Goal: Information Seeking & Learning: Learn about a topic

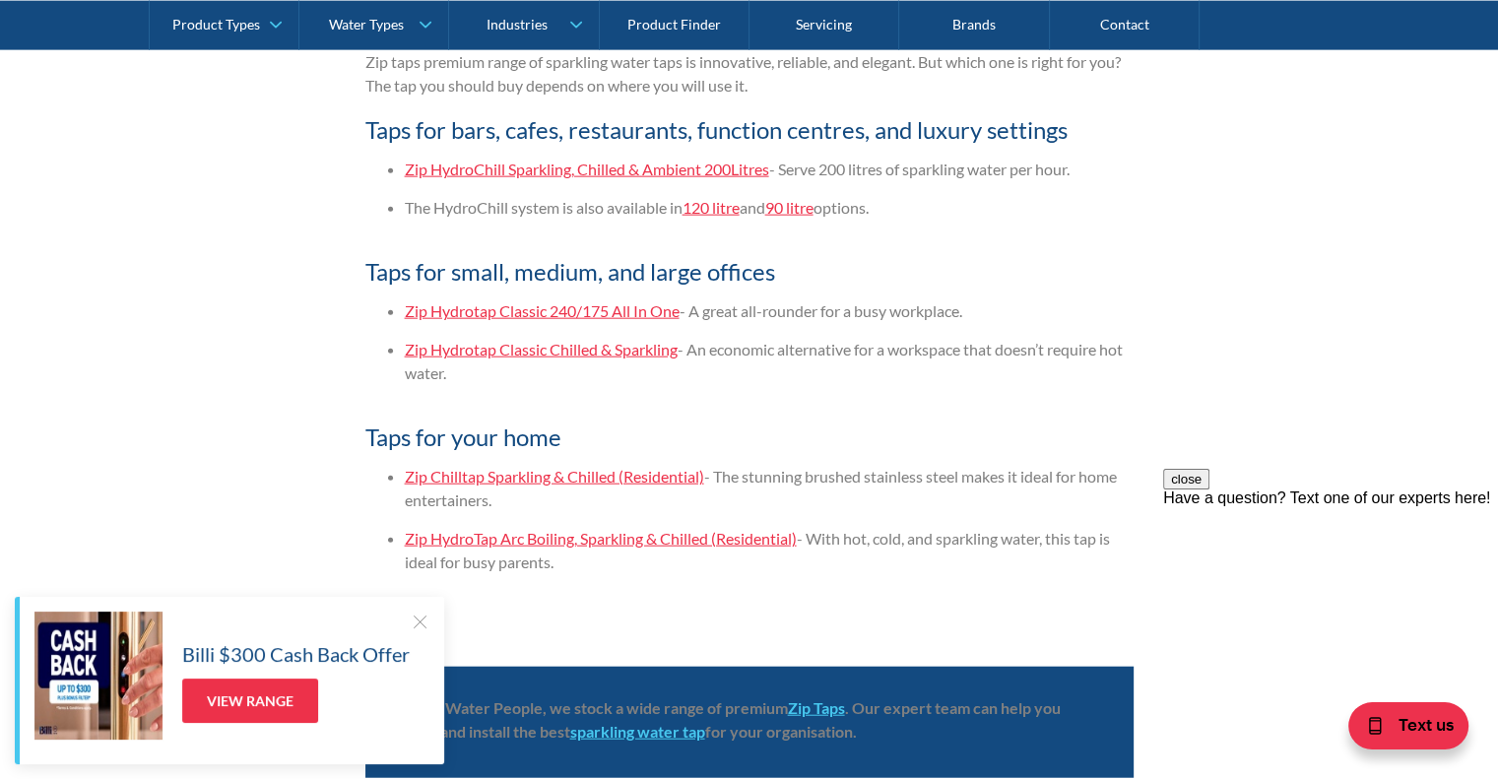
scroll to position [4630, 0]
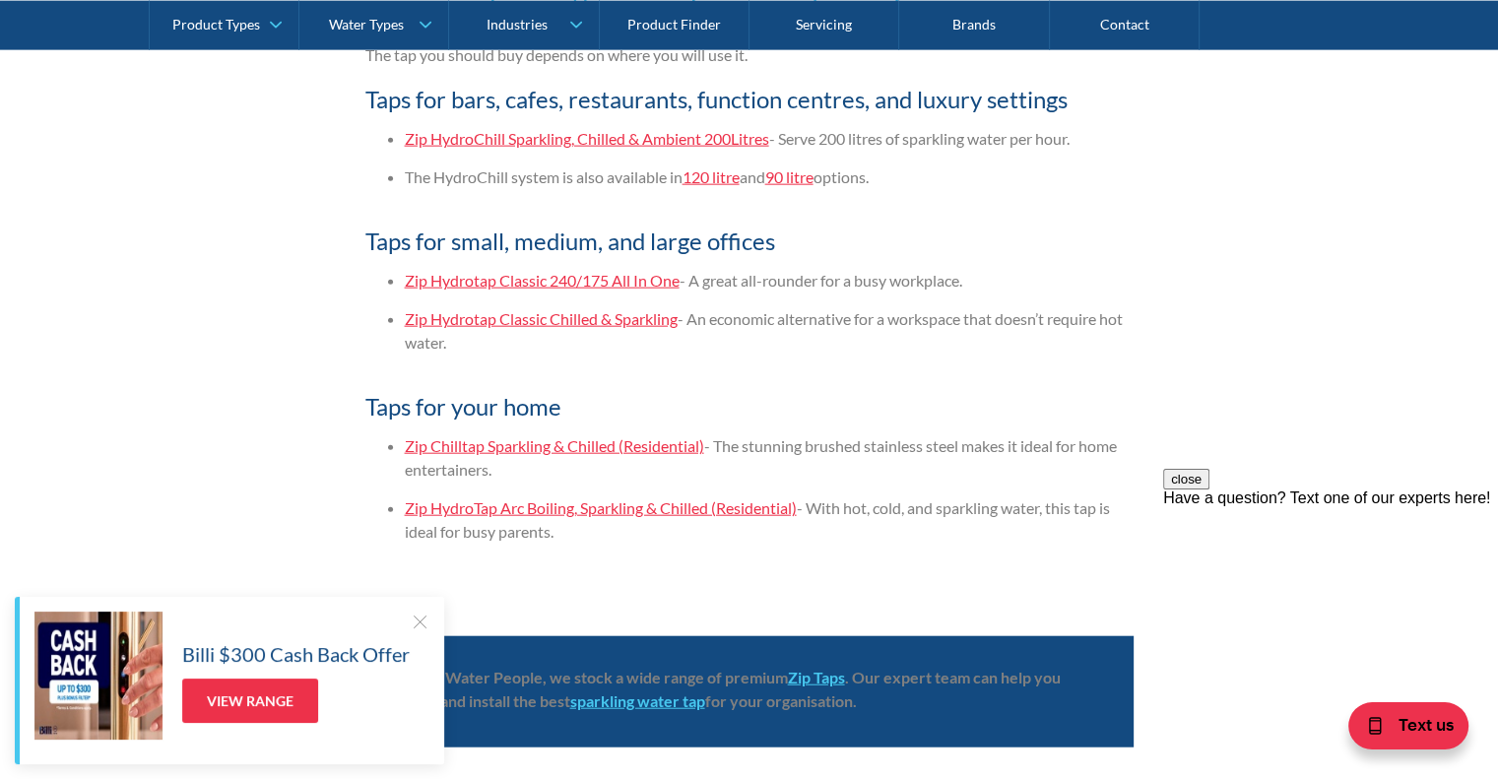
click at [648, 275] on link "Zip Hydrotap Classic 240/175 All In One" at bounding box center [542, 280] width 275 height 19
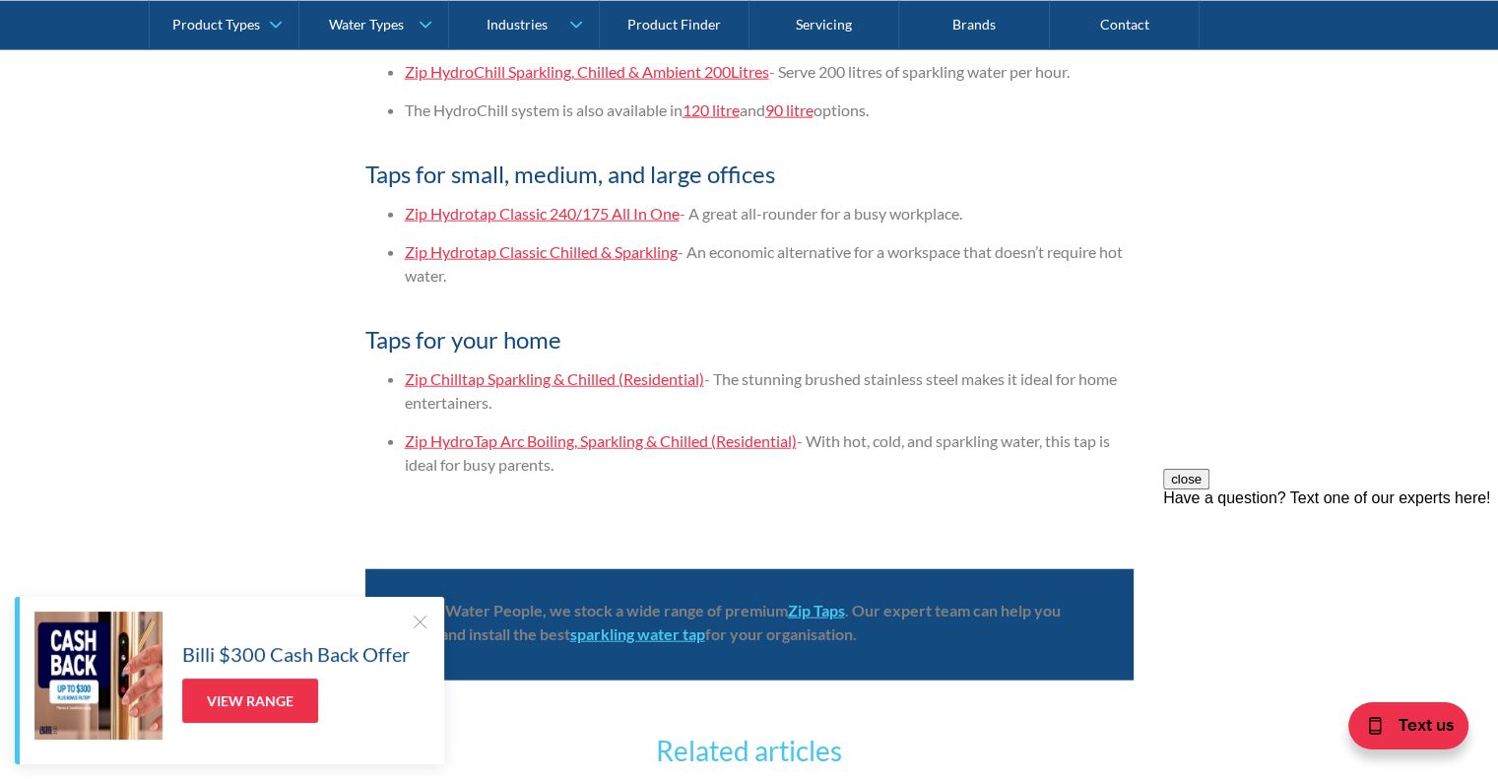
scroll to position [4729, 0]
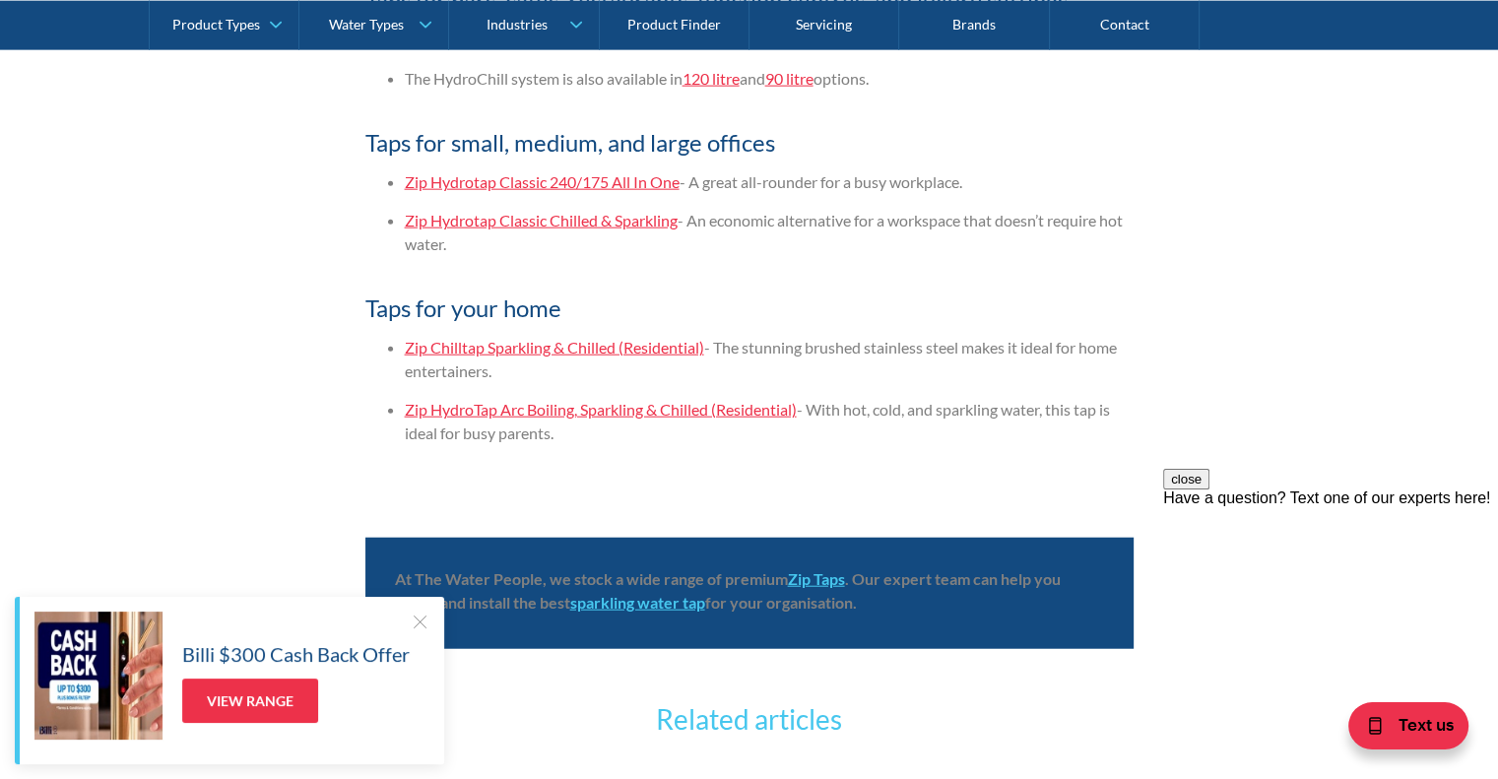
click at [662, 181] on link "Zip Hydrotap Classic 240/175 All In One" at bounding box center [542, 181] width 275 height 19
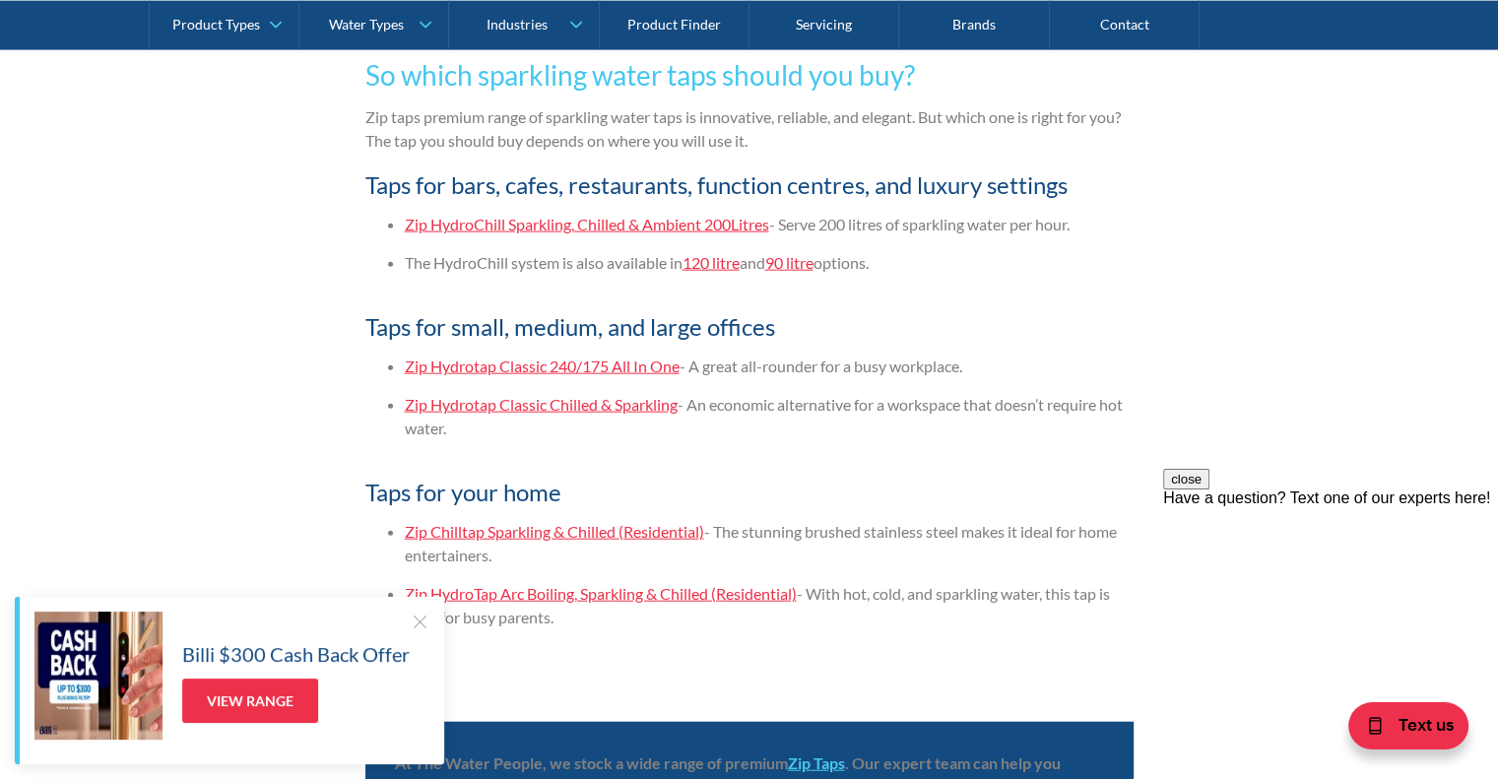
scroll to position [4737, 0]
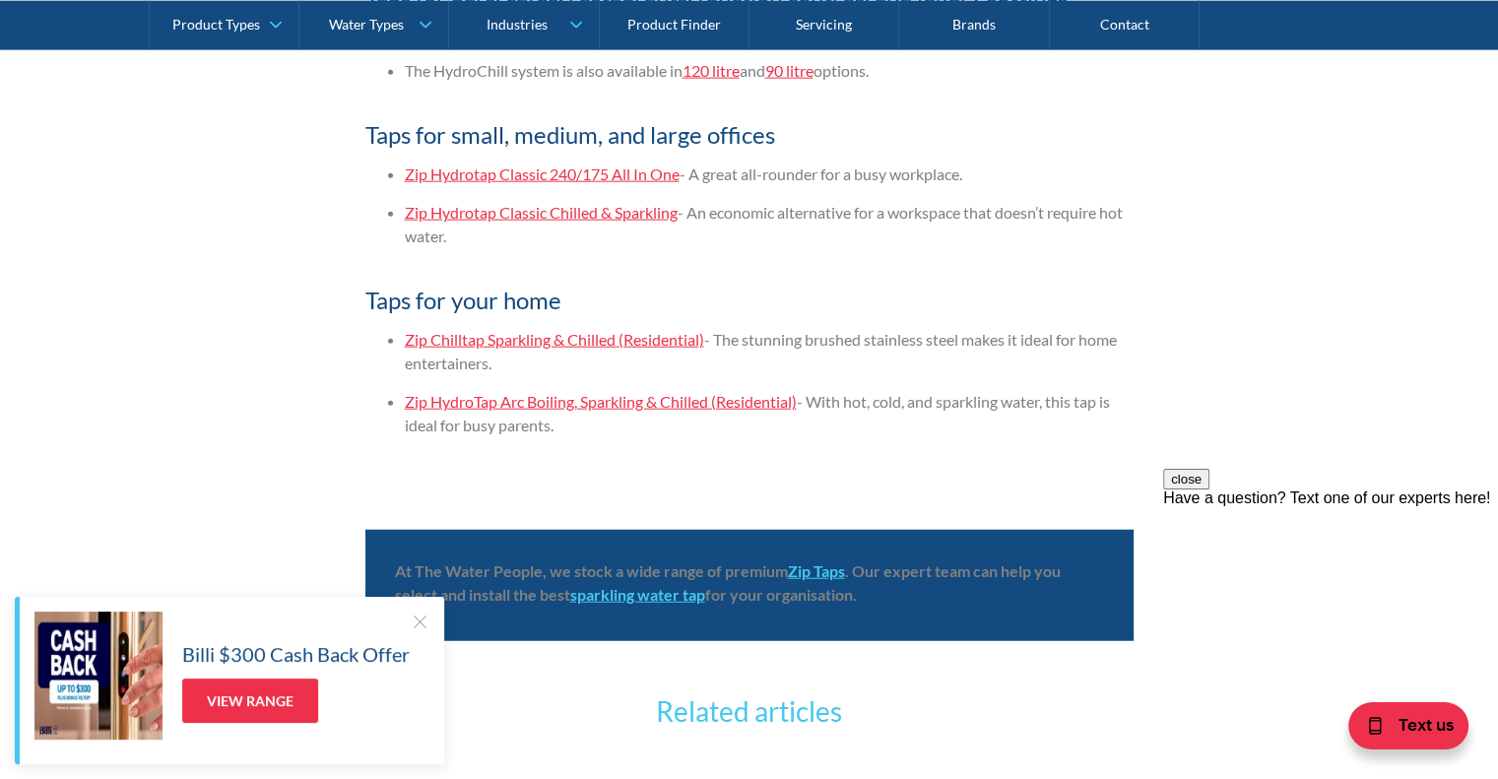
click at [651, 216] on link "Zip Hydrotap Classic Chilled & Sparkling" at bounding box center [541, 212] width 273 height 19
click at [582, 217] on link "Zip Hydrotap Classic Chilled & Sparkling" at bounding box center [541, 212] width 273 height 19
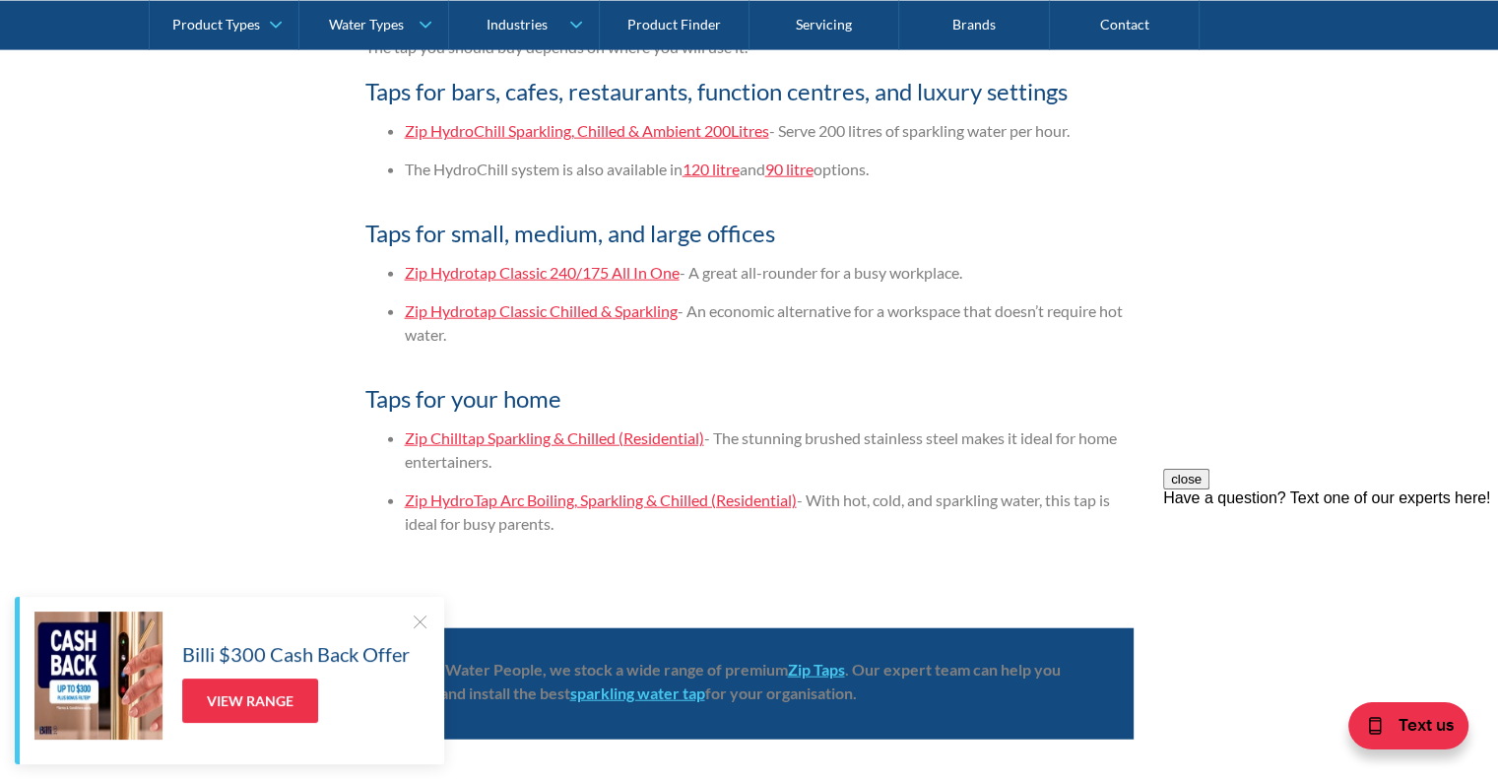
click at [551, 311] on link "Zip Hydrotap Classic Chilled & Sparkling" at bounding box center [541, 310] width 273 height 19
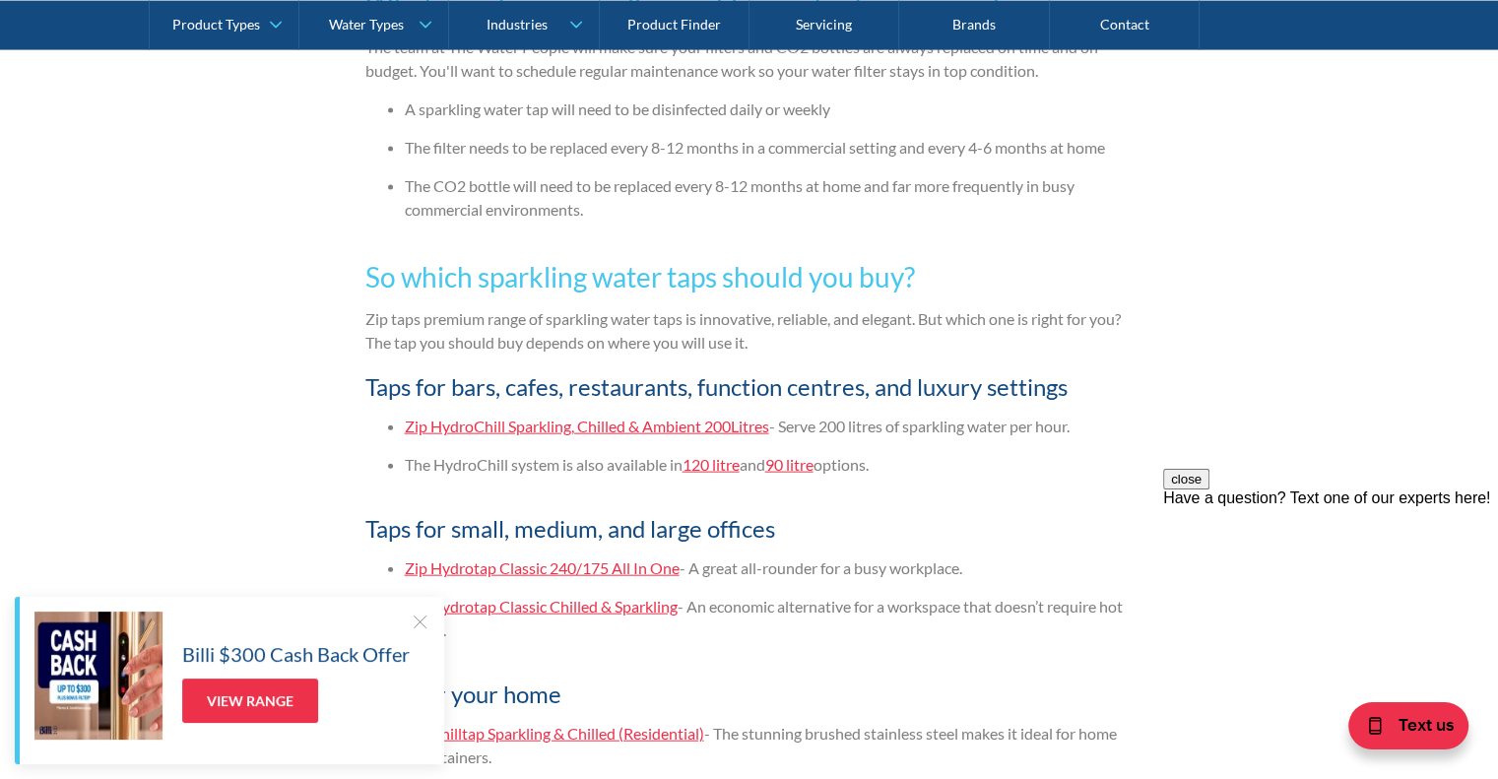
scroll to position [4441, 0]
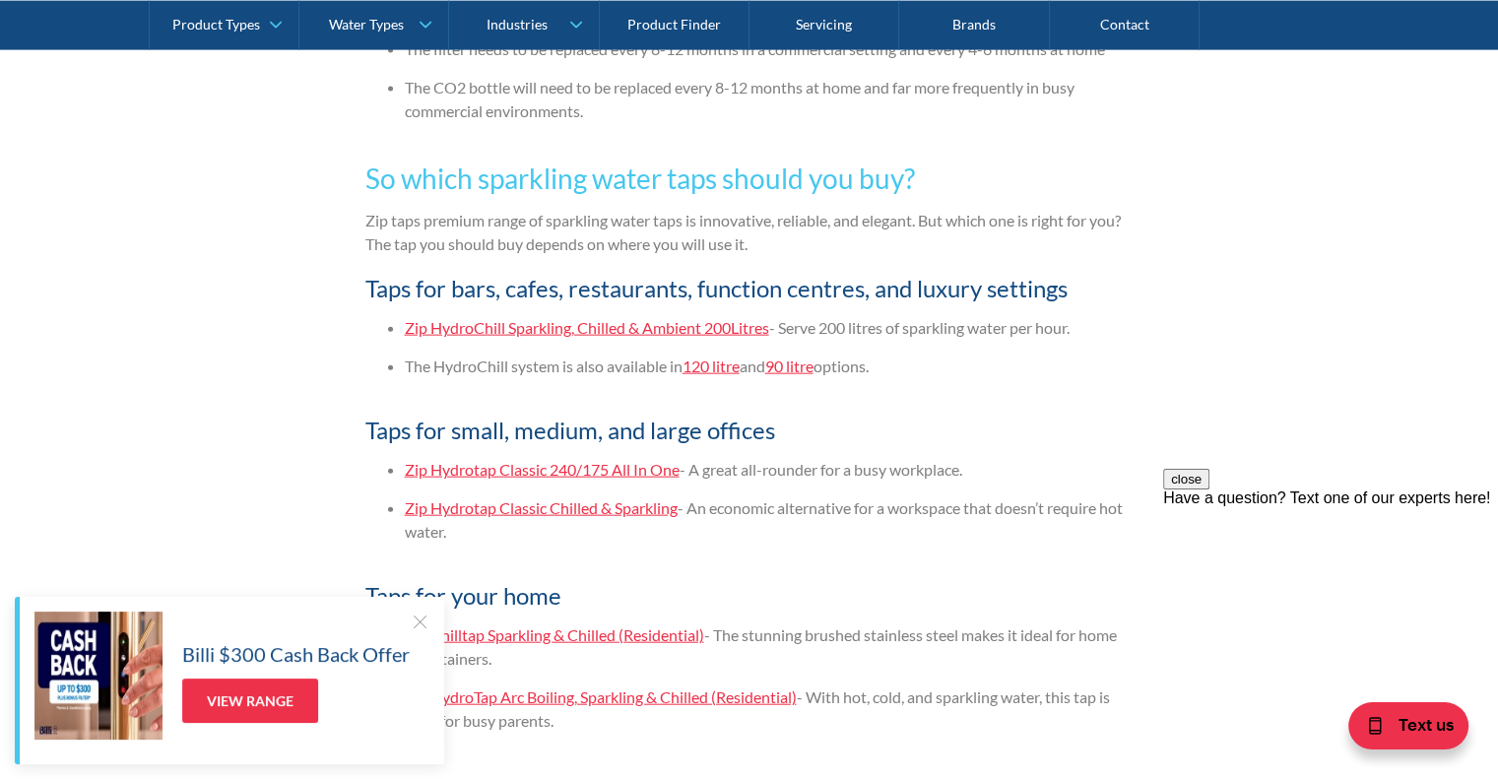
click at [737, 326] on link "Zip HydroChill Sparkling, Chilled & Ambient 200Litres" at bounding box center [587, 327] width 365 height 19
click at [535, 460] on link "Zip Hydrotap Classic 240/175 All In One" at bounding box center [542, 469] width 275 height 19
click at [622, 499] on link "Zip Hydrotap Classic Chilled & Sparkling" at bounding box center [541, 507] width 273 height 19
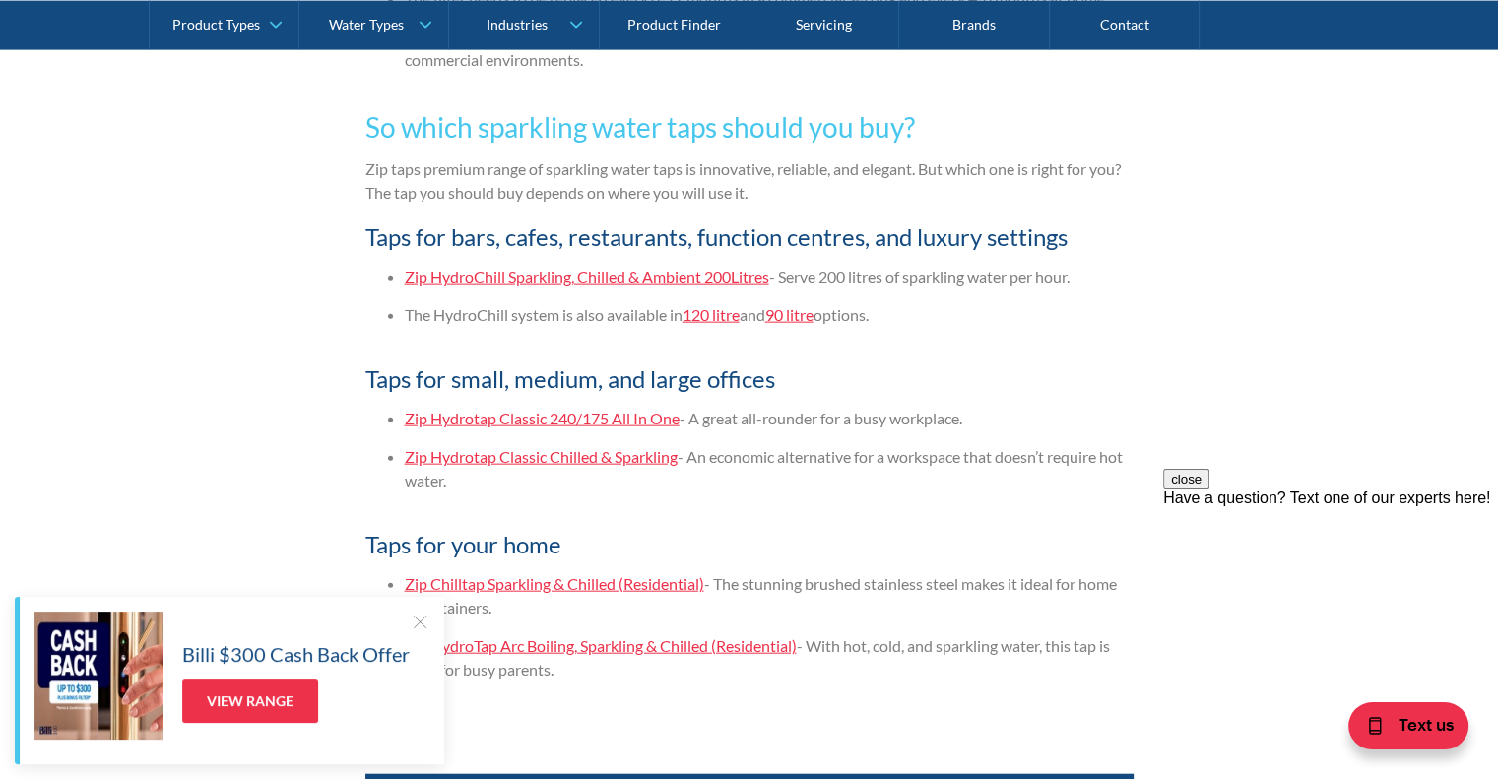
scroll to position [4638, 0]
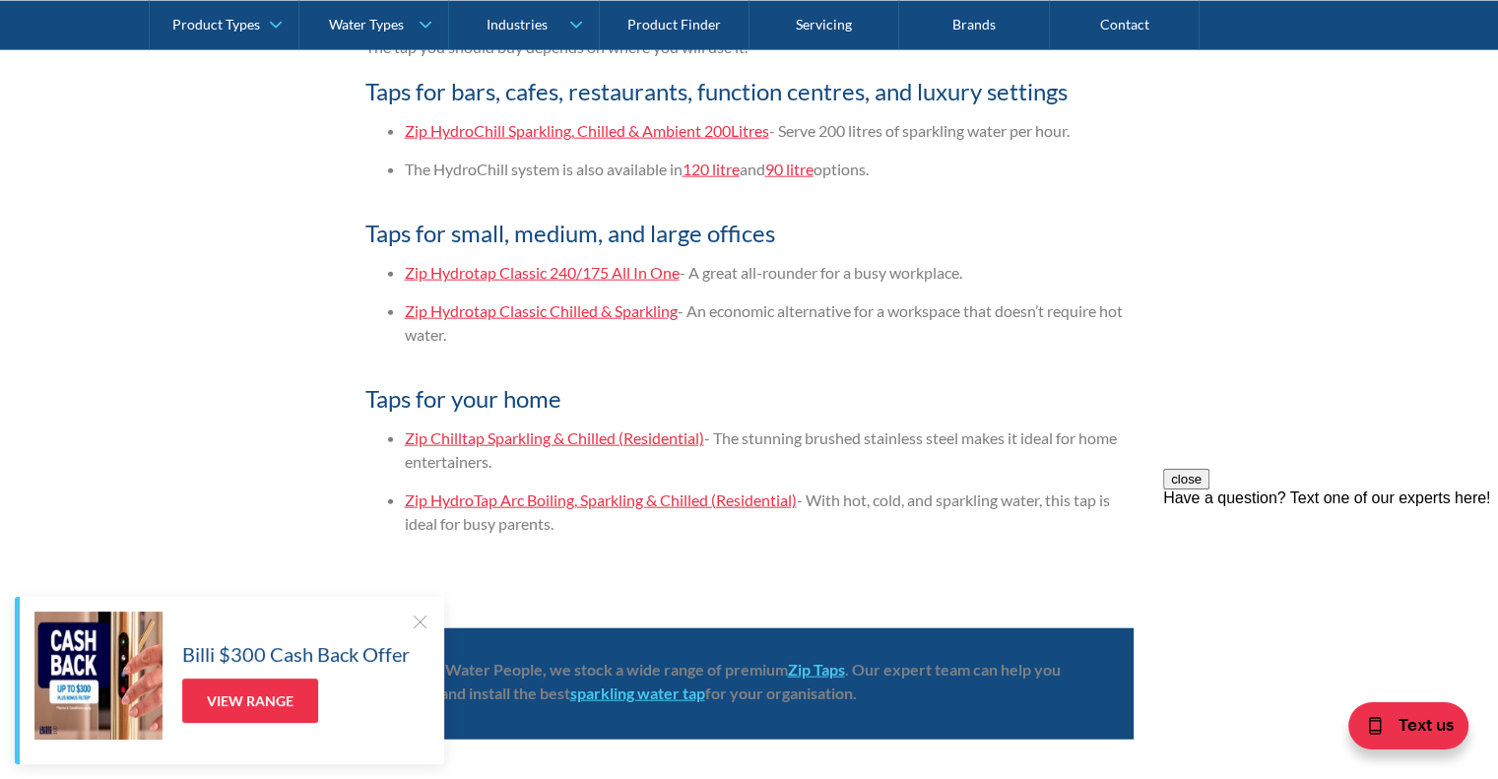
click at [711, 501] on link "Zip HydroTap Arc Boiling, Sparkling & Chilled (Residential)" at bounding box center [601, 500] width 392 height 19
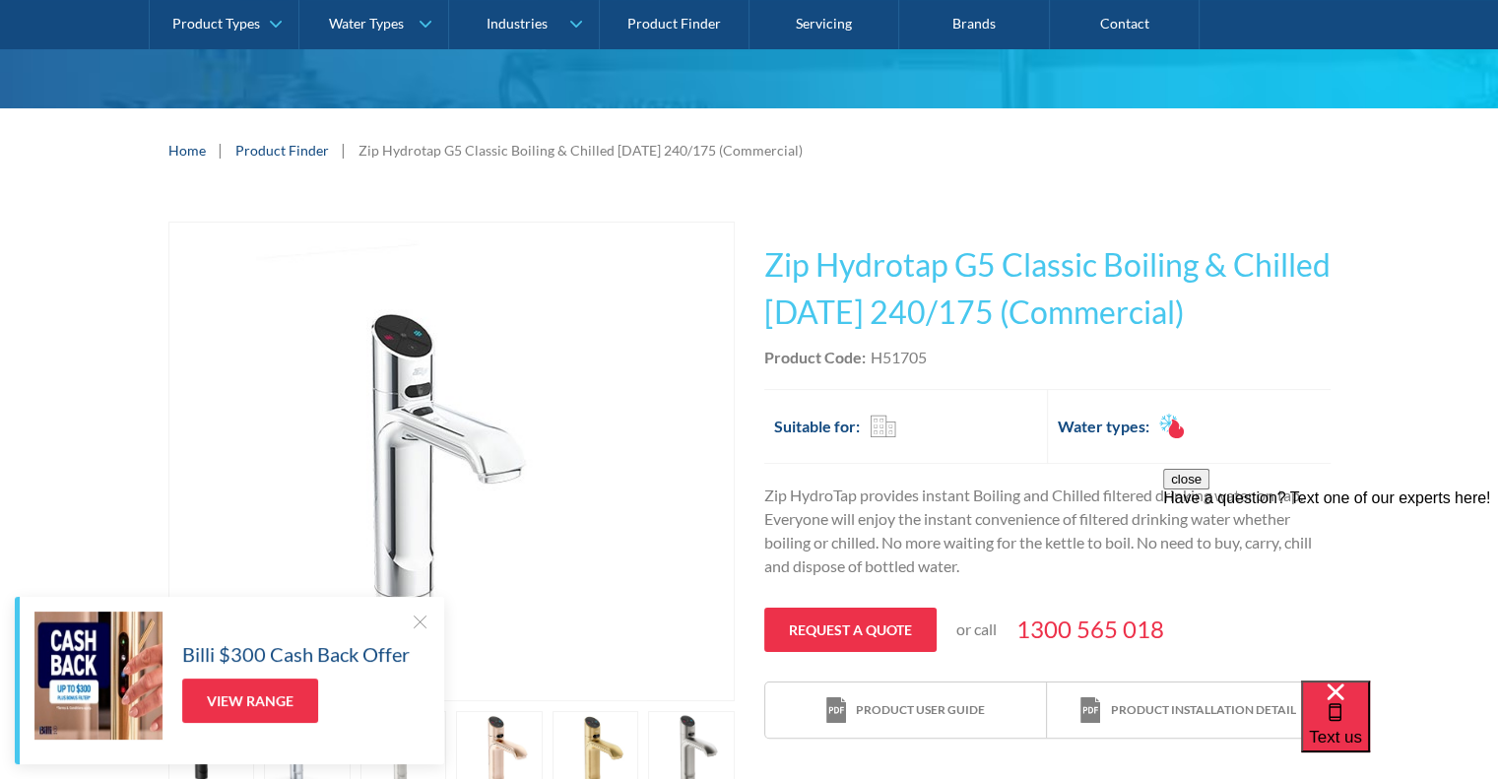
scroll to position [197, 0]
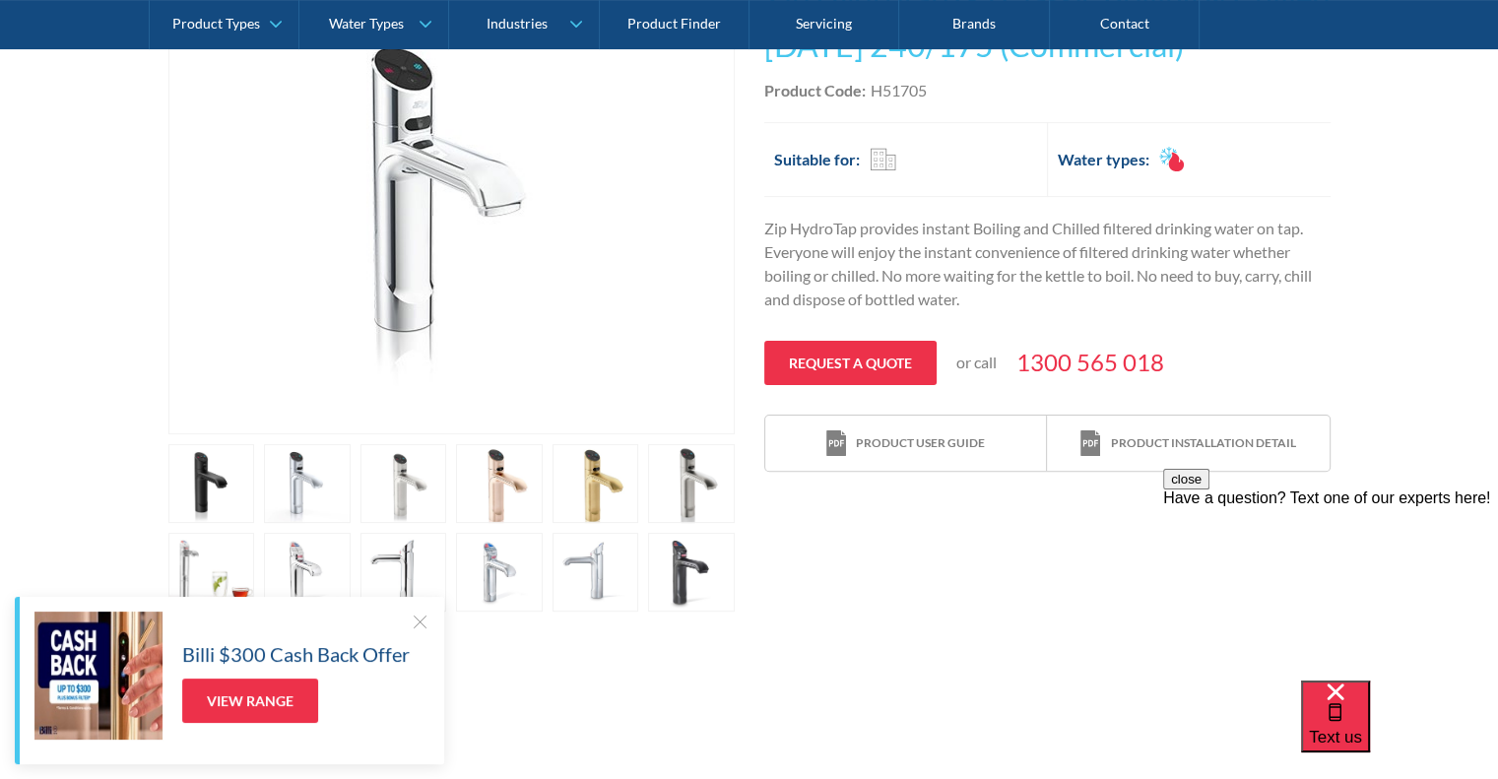
scroll to position [591, 0]
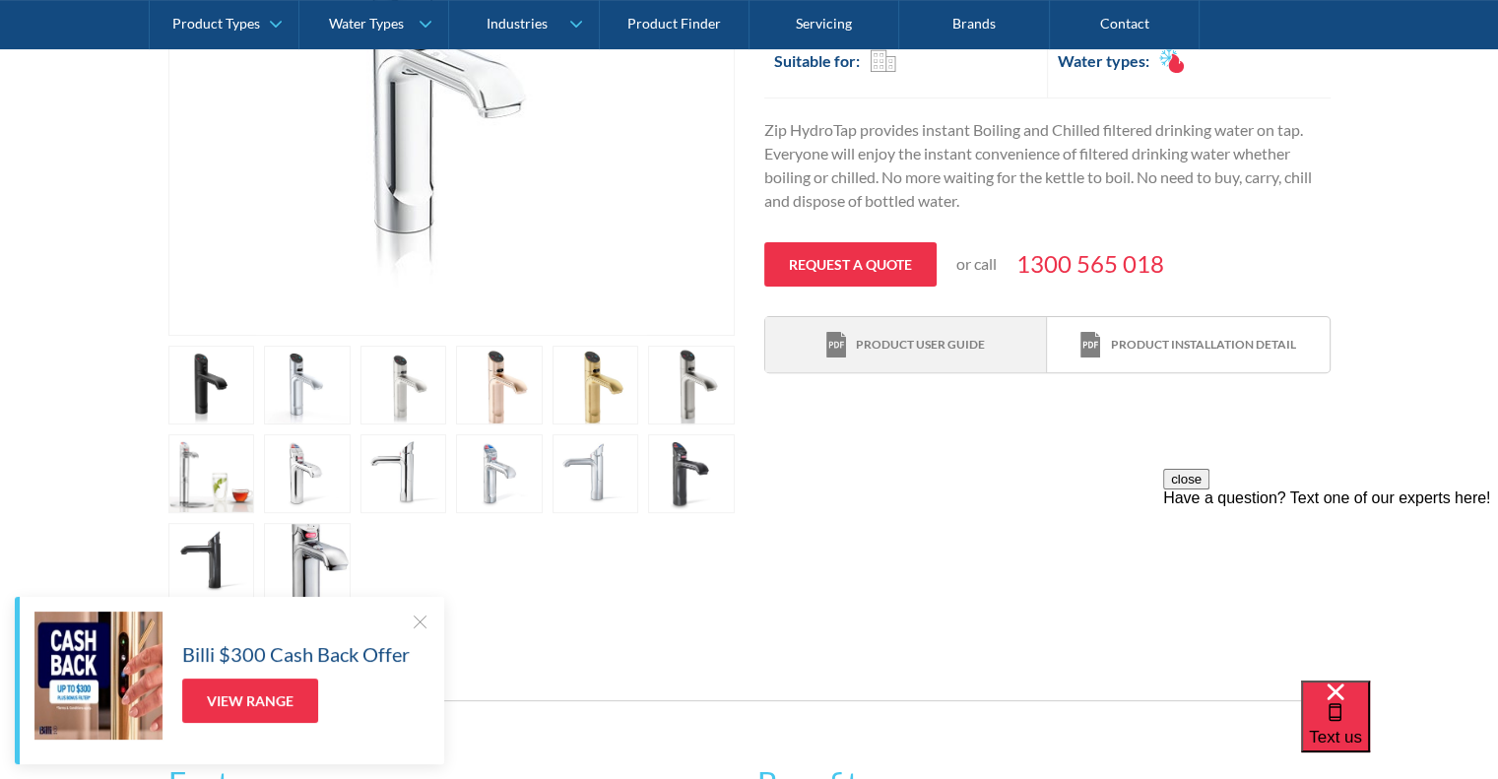
click at [896, 339] on div "Product user guide" at bounding box center [920, 345] width 129 height 18
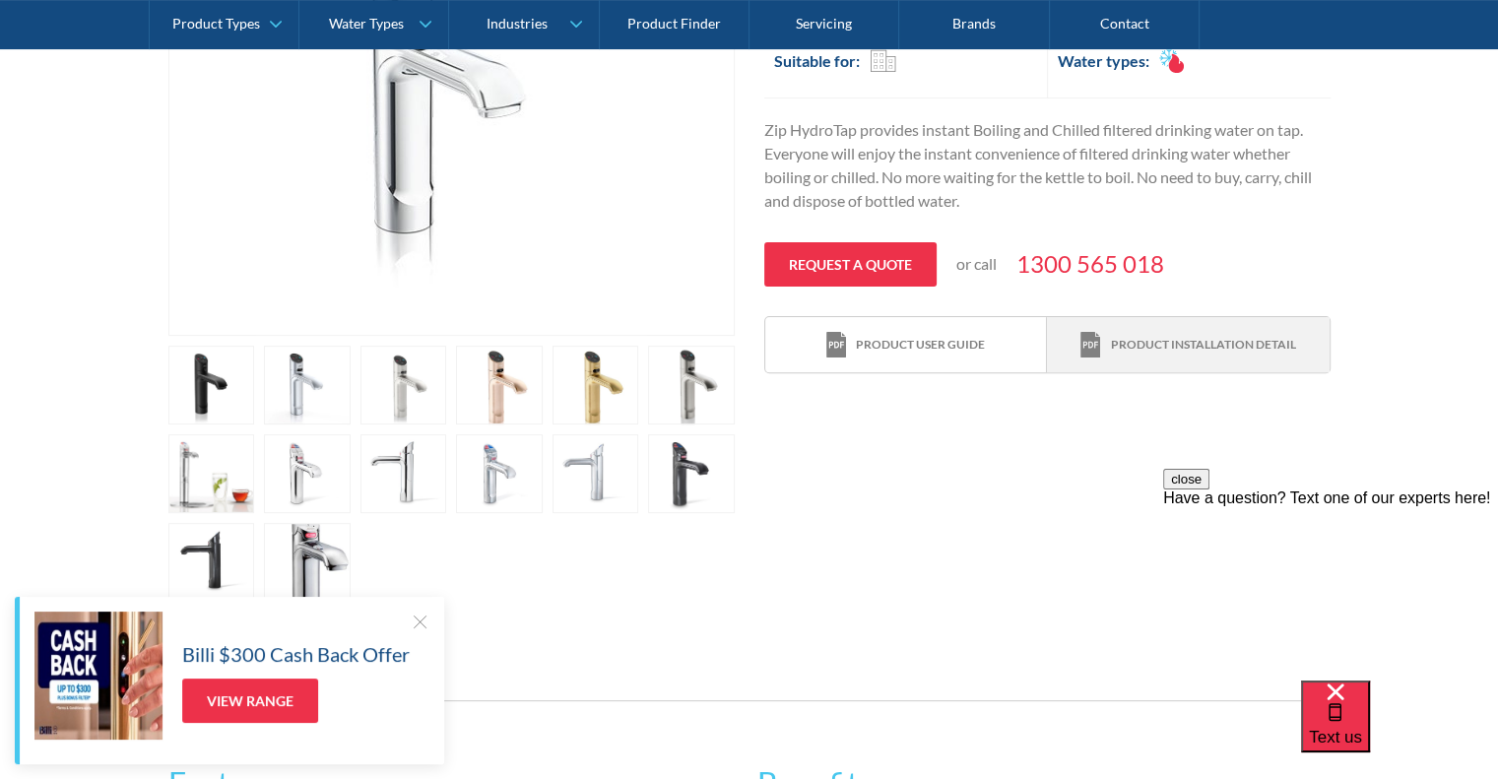
click at [1170, 343] on div "Product installation detail" at bounding box center [1202, 345] width 185 height 18
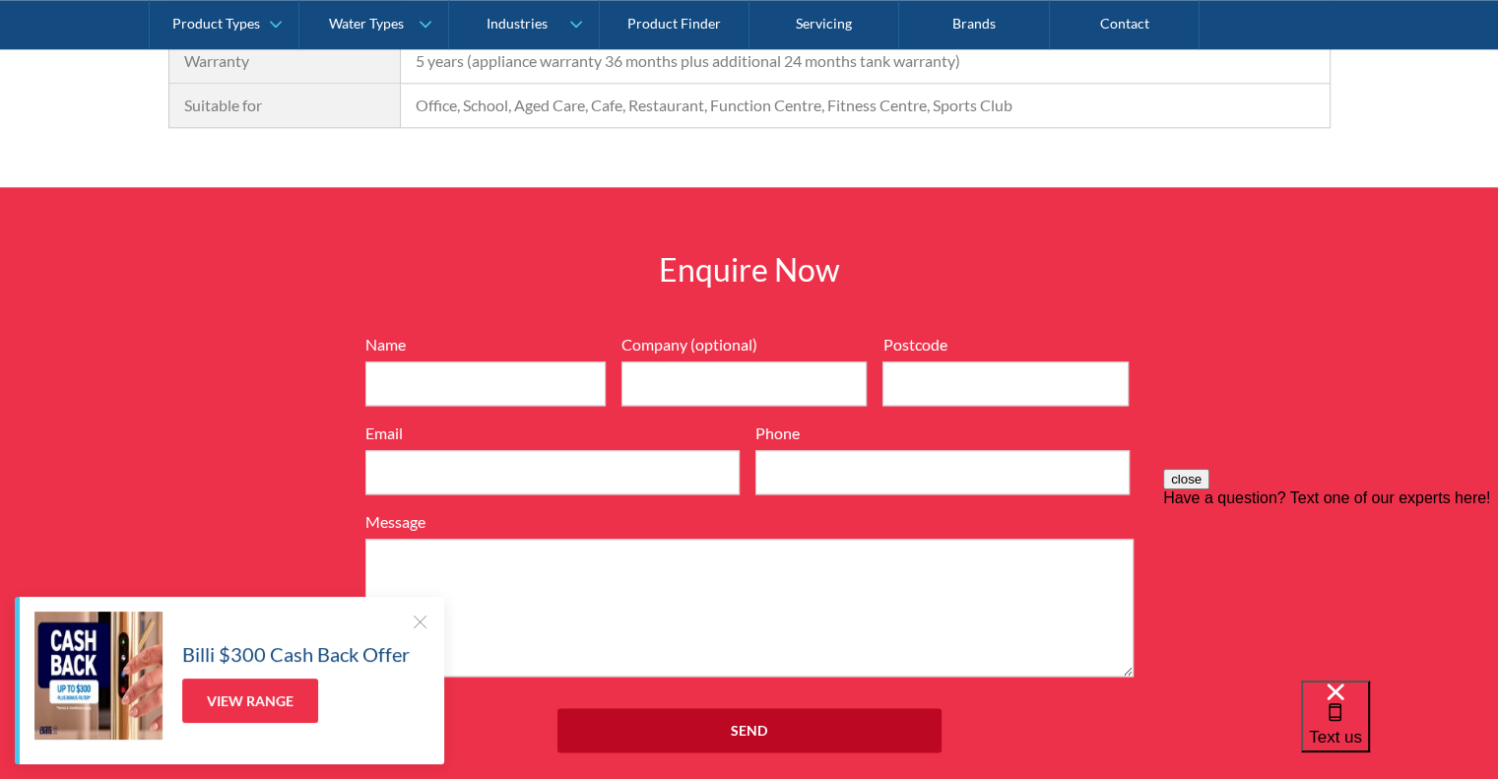
scroll to position [2266, 0]
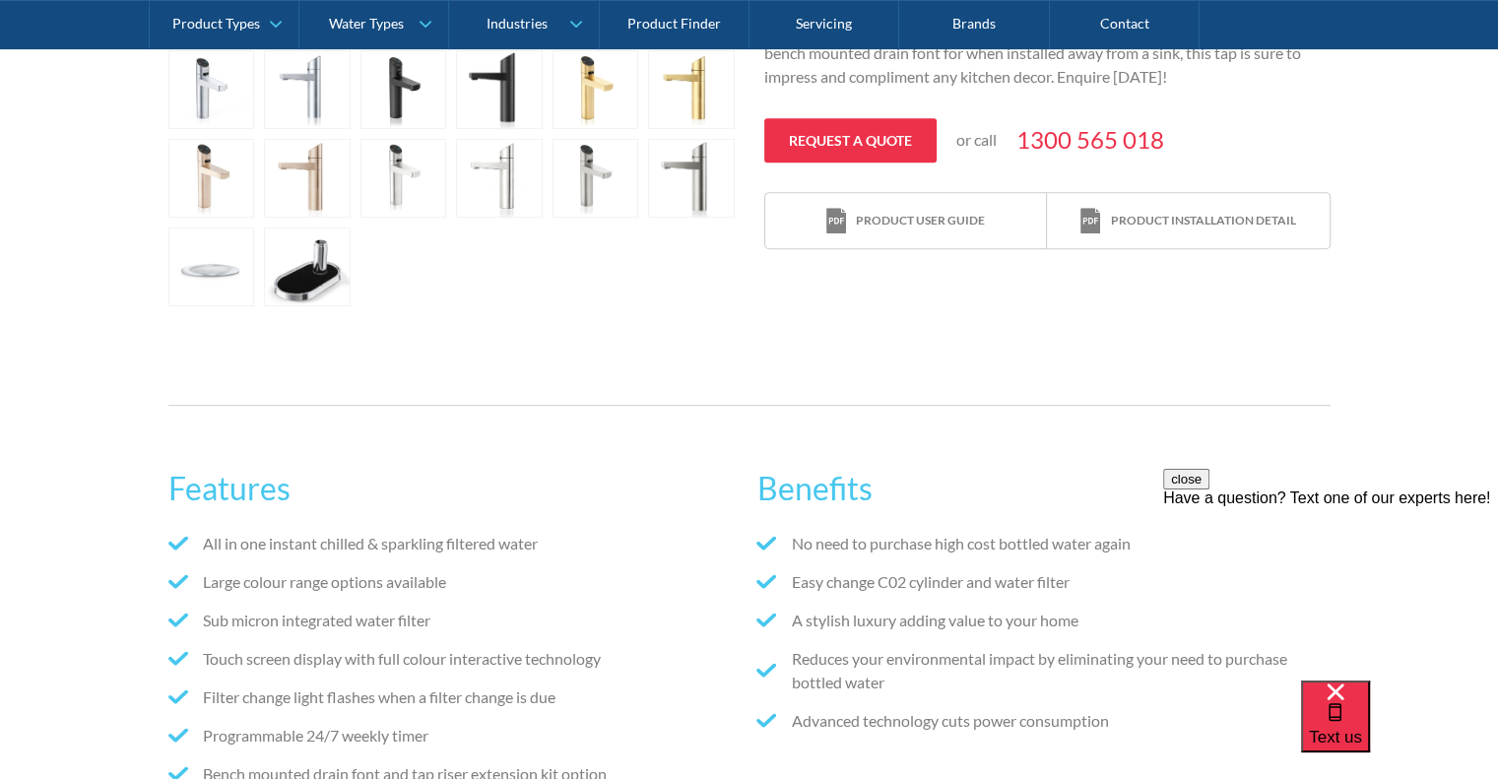
scroll to position [788, 0]
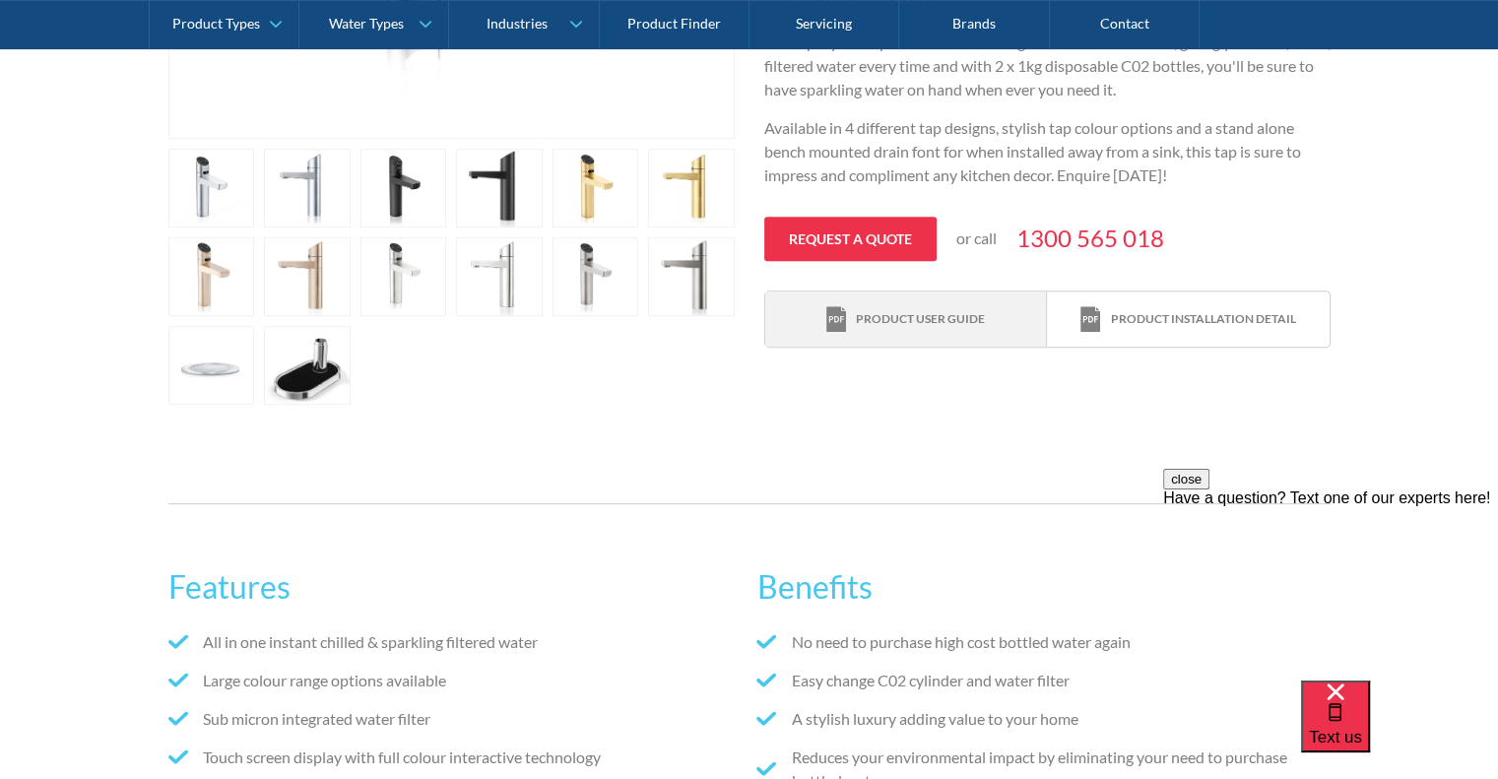
click at [958, 314] on div "Product user guide" at bounding box center [920, 319] width 129 height 18
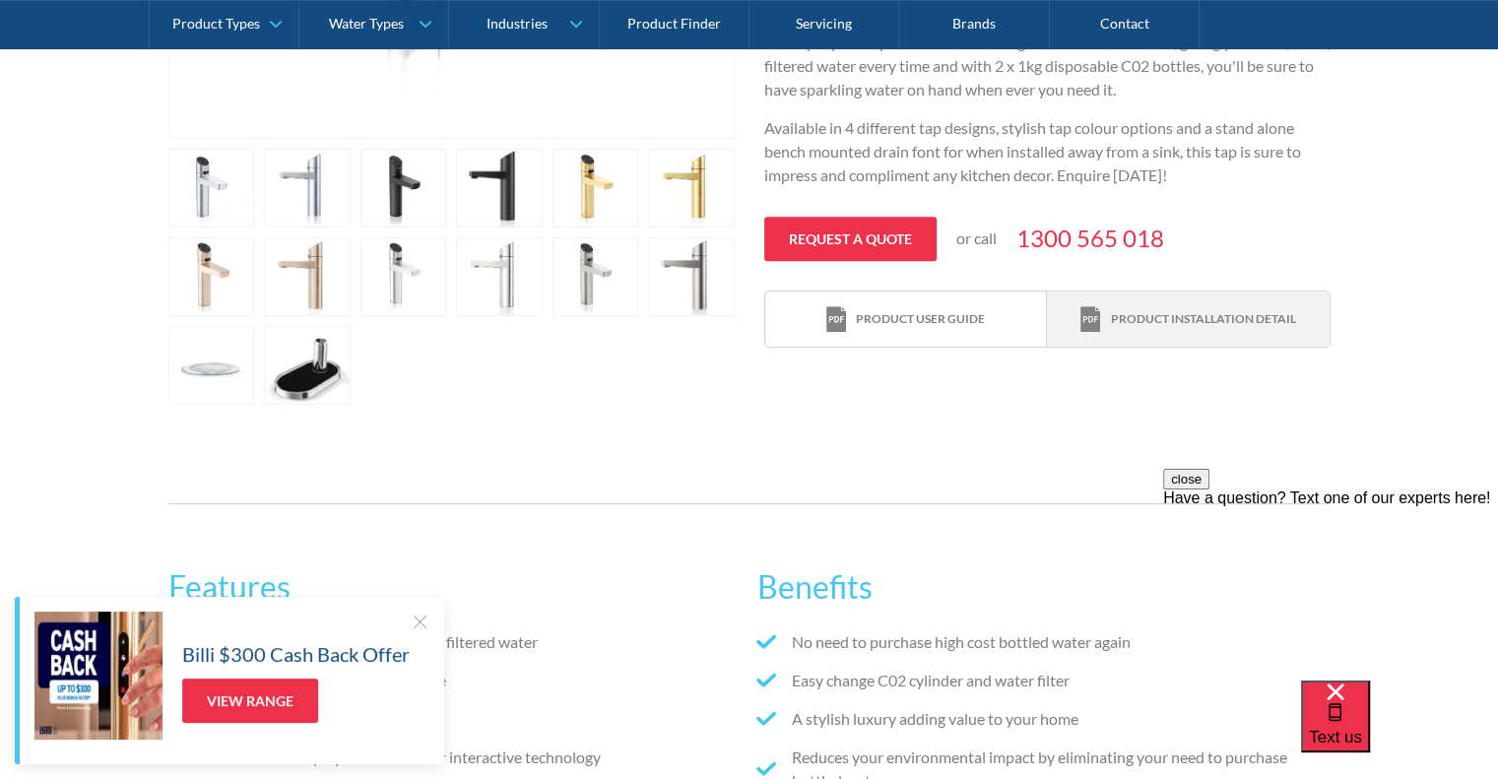
click at [1186, 310] on div "Product installation detail" at bounding box center [1202, 319] width 185 height 18
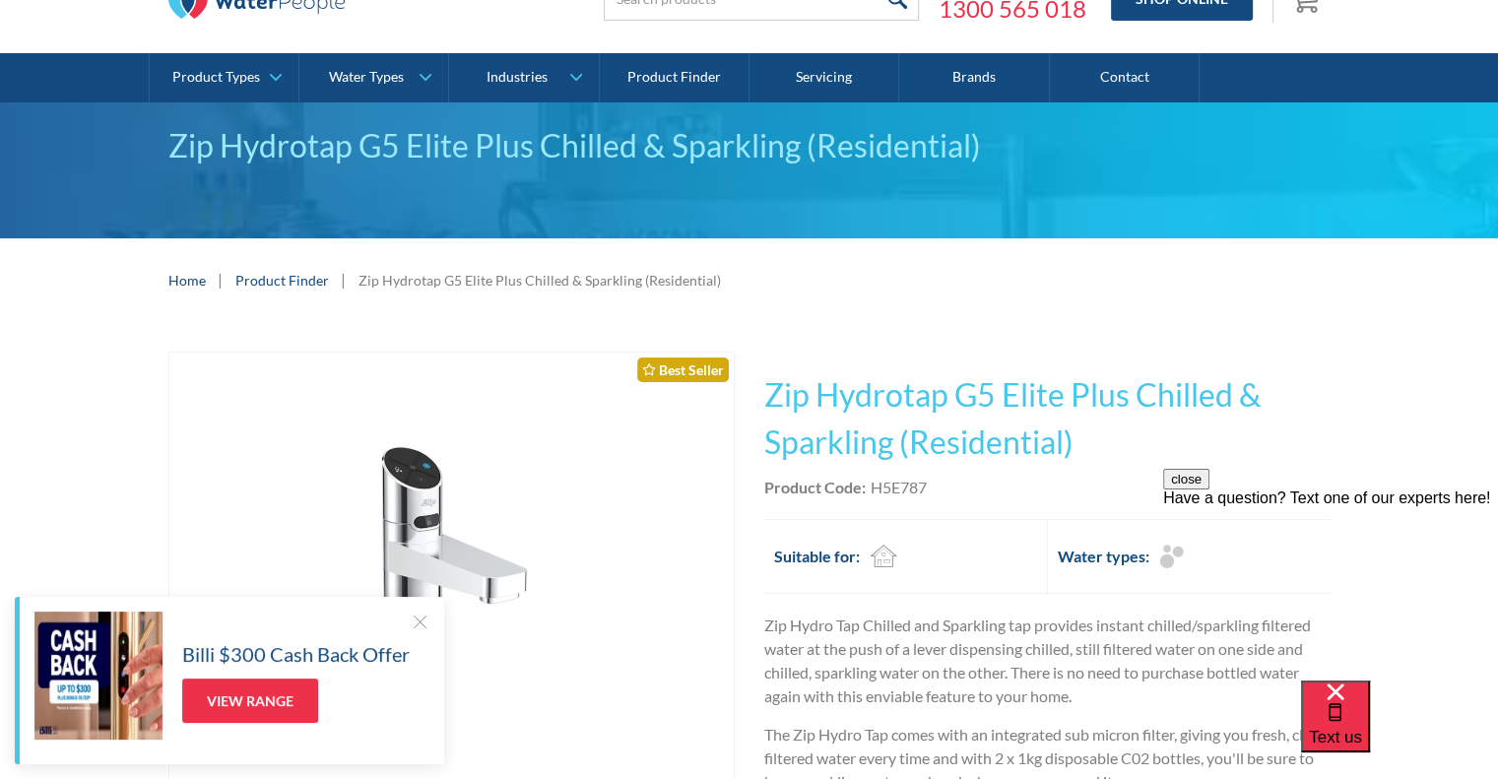
scroll to position [197, 0]
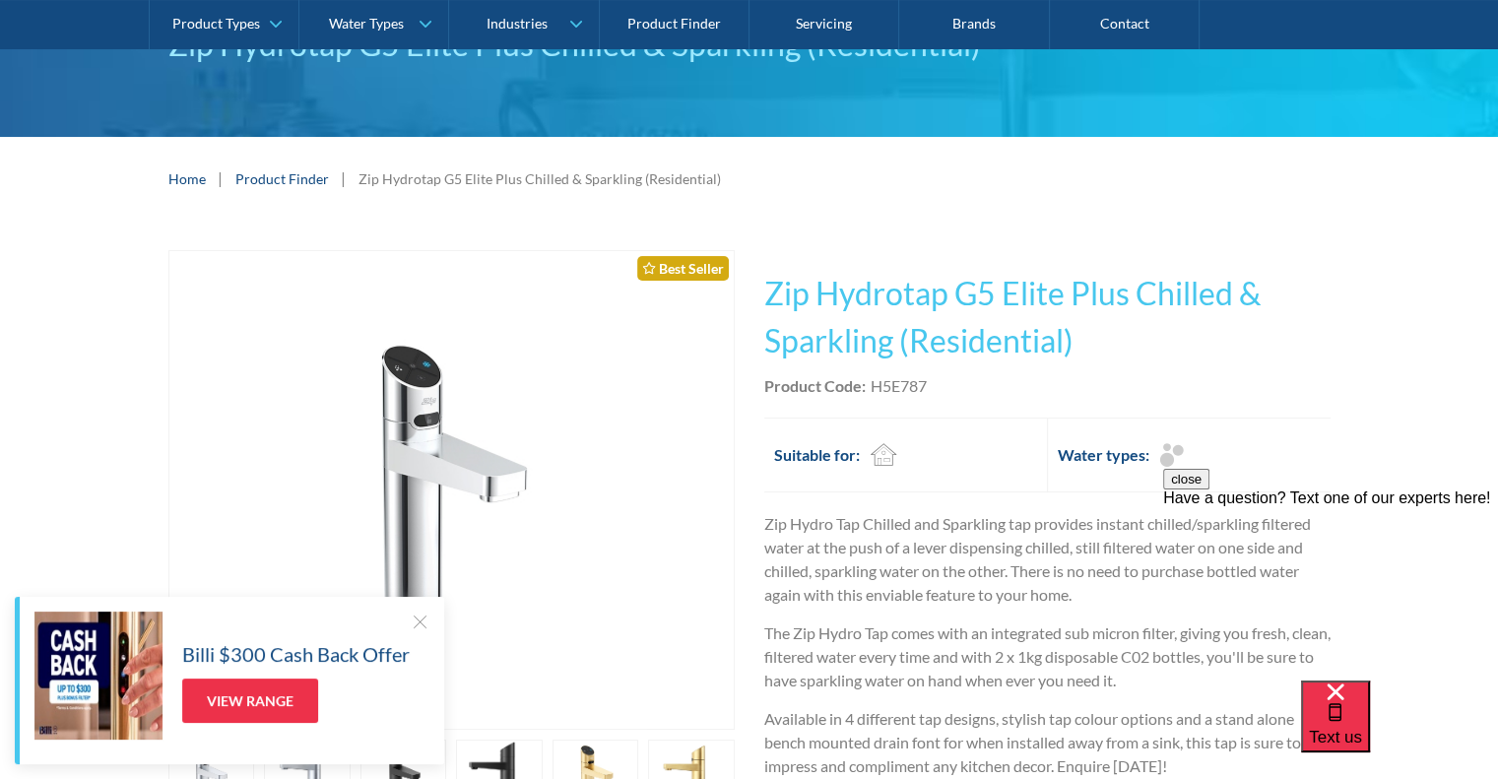
click at [1076, 339] on h1 "Zip Hydrotap G5 Elite Plus Chilled & Sparkling (Residential)" at bounding box center [1047, 317] width 566 height 95
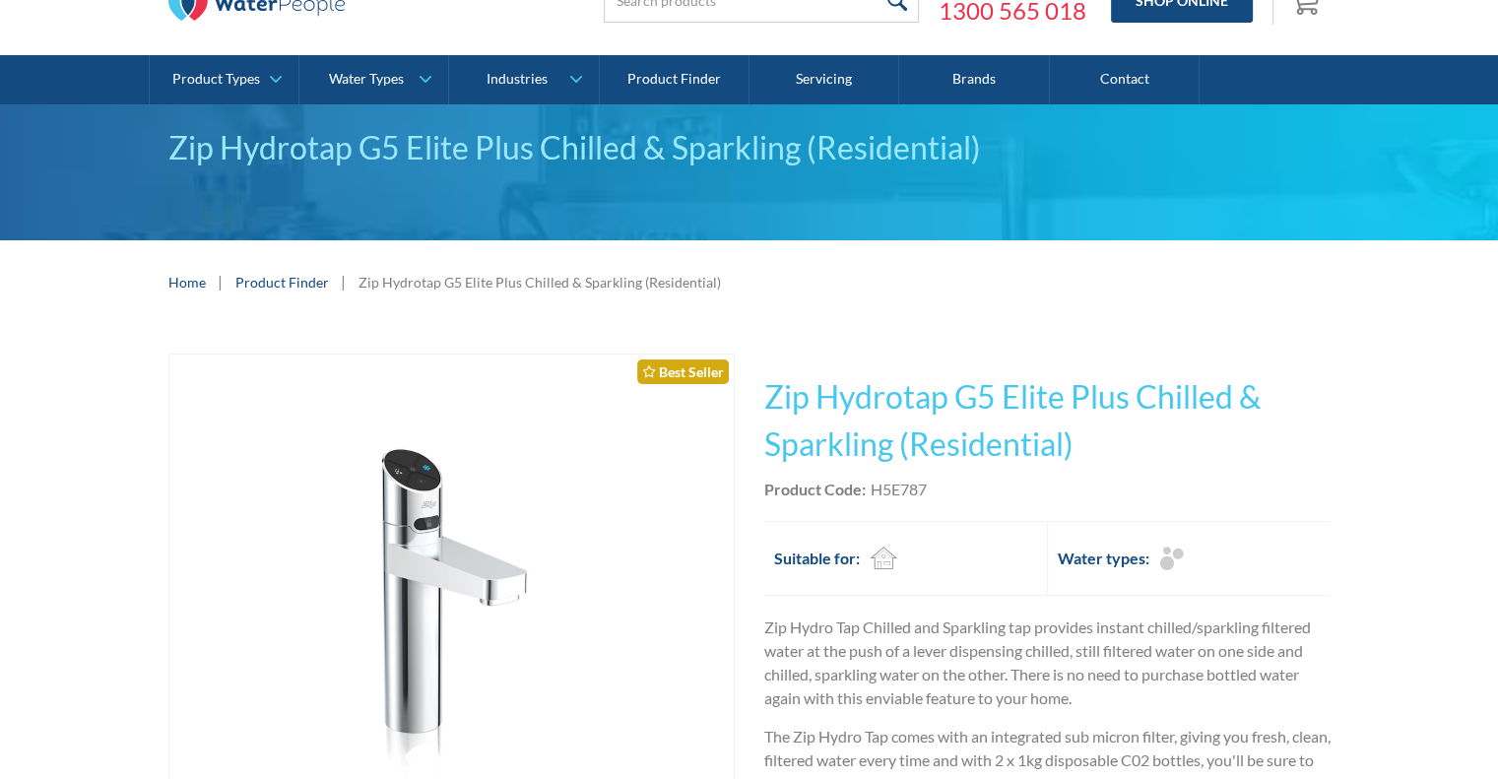
scroll to position [99, 0]
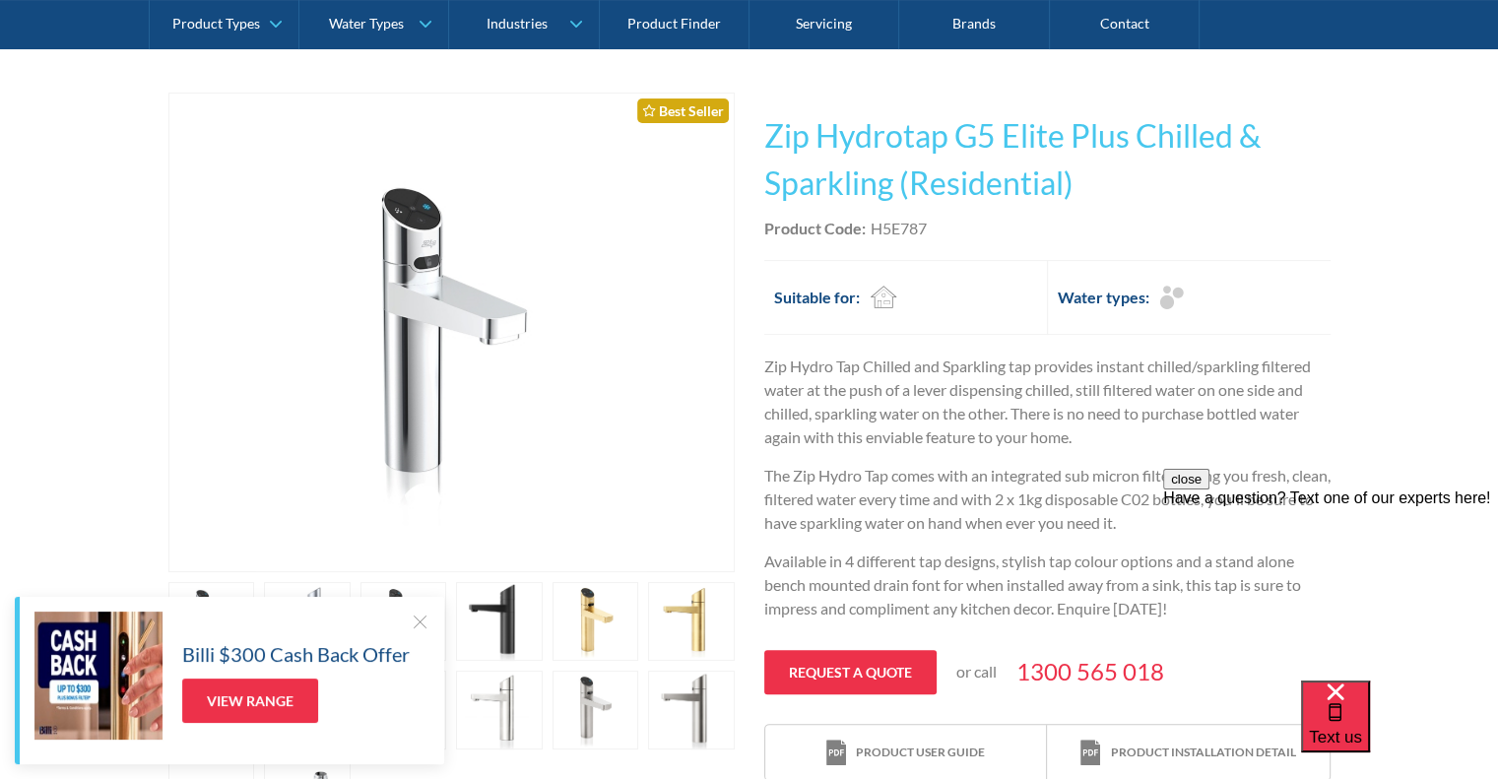
scroll to position [307, 0]
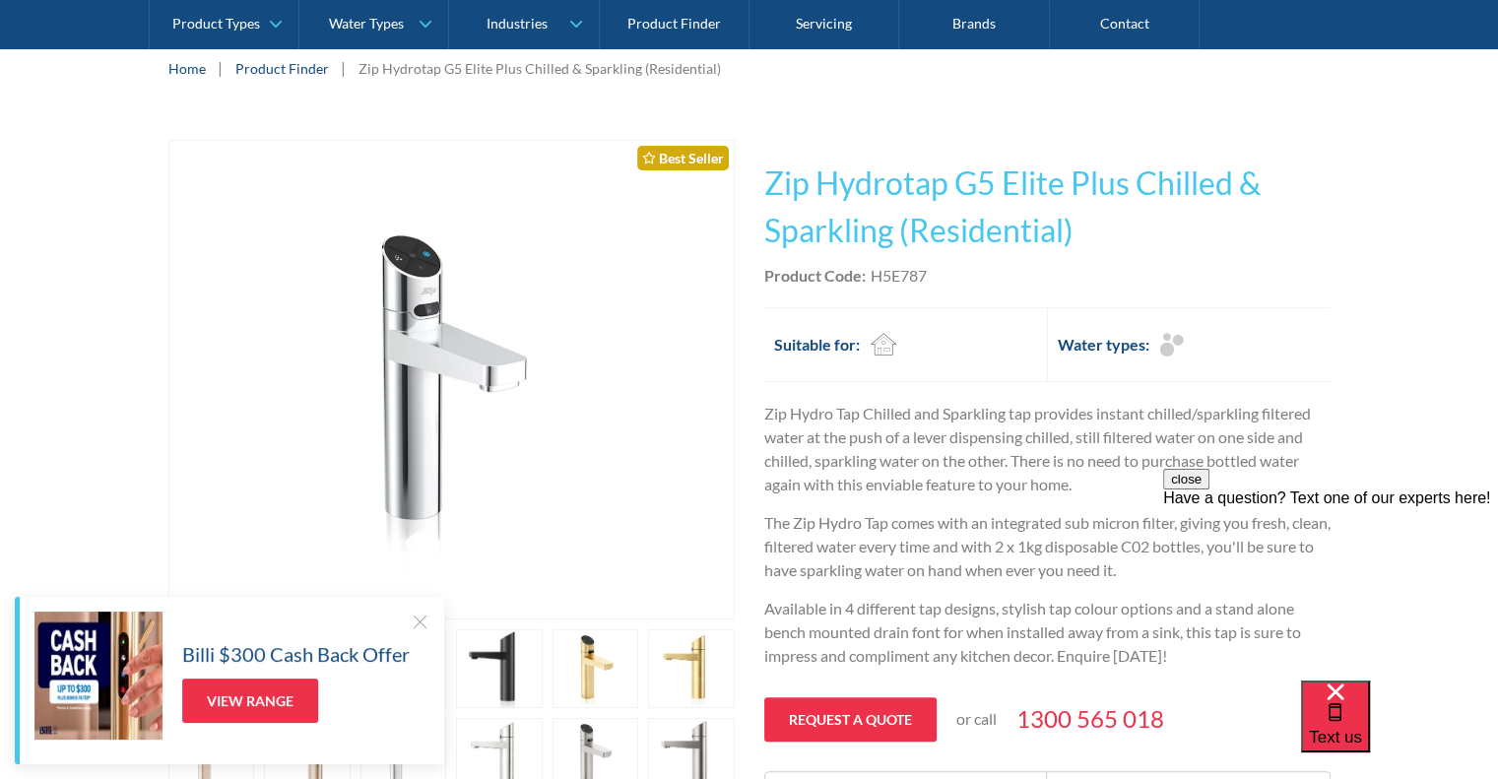
click at [1069, 235] on h1 "Zip Hydrotap G5 Elite Plus Chilled & Sparkling (Residential)" at bounding box center [1047, 207] width 566 height 95
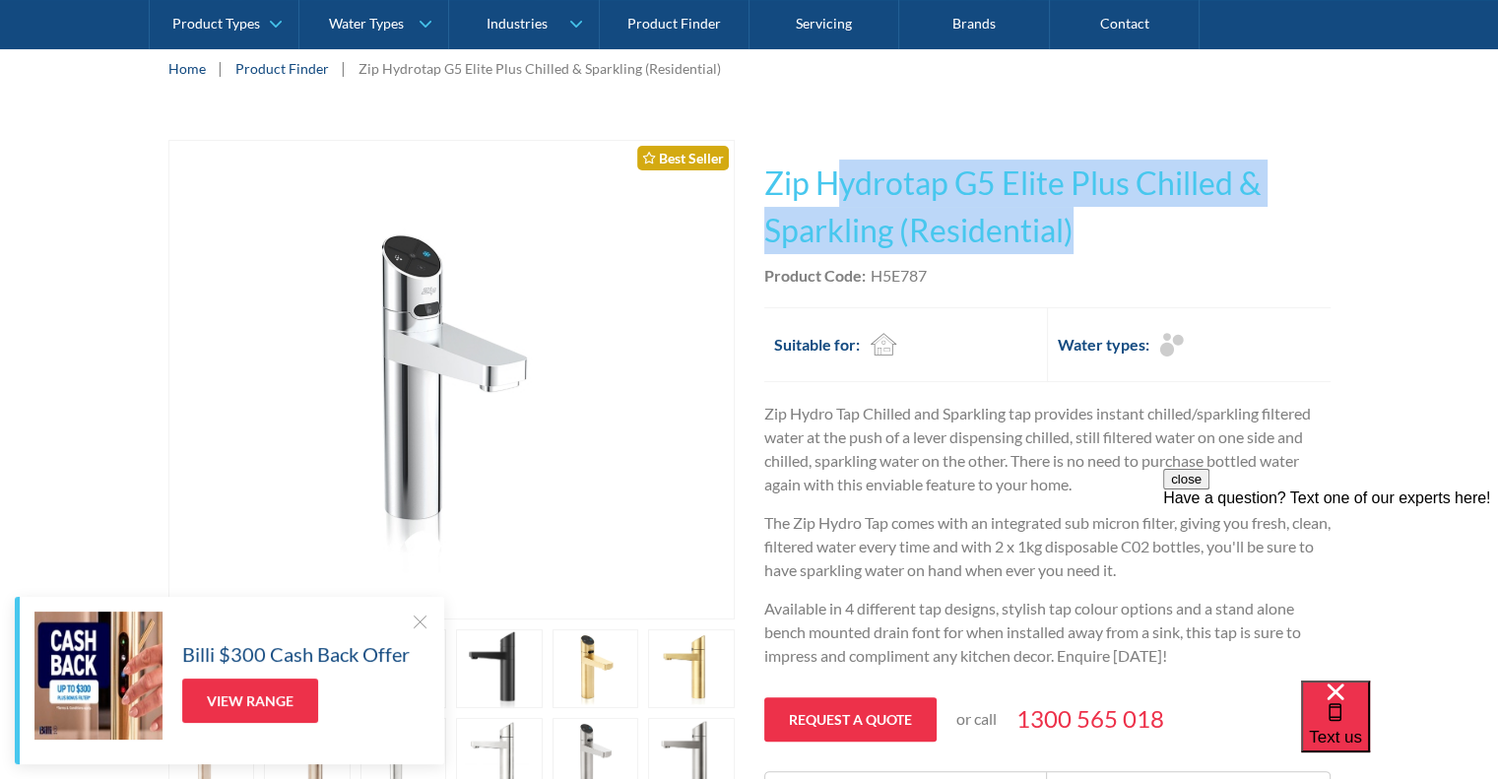
drag, startPoint x: 1054, startPoint y: 232, endPoint x: 835, endPoint y: 204, distance: 220.6
click at [835, 204] on h1 "Zip Hydrotap G5 Elite Plus Chilled & Sparkling (Residential)" at bounding box center [1047, 207] width 566 height 95
click at [882, 234] on h1 "Zip Hydrotap G5 Elite Plus Chilled & Sparkling (Residential)" at bounding box center [1047, 207] width 566 height 95
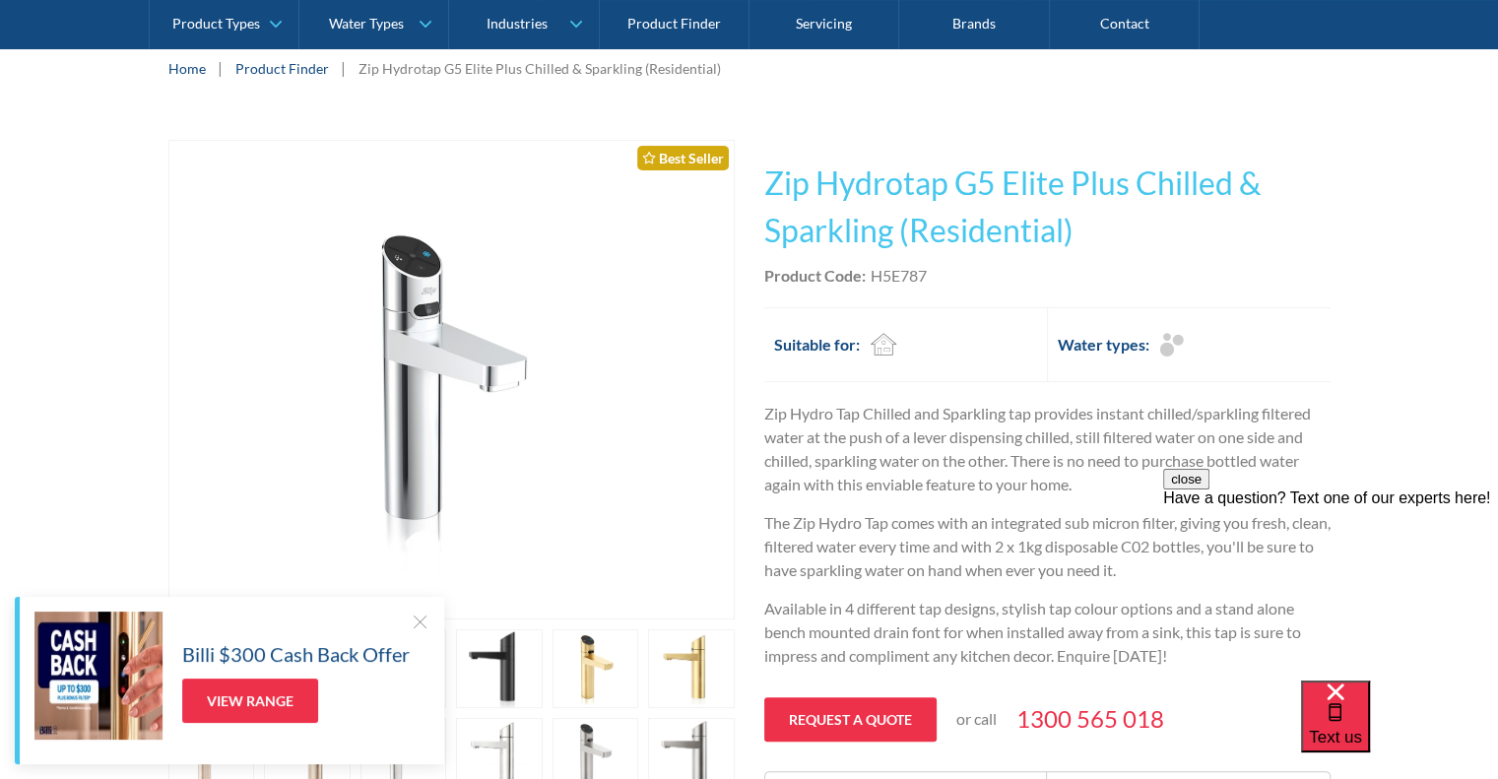
click at [1103, 235] on h1 "Zip Hydrotap G5 Elite Plus Chilled & Sparkling (Residential)" at bounding box center [1047, 207] width 566 height 95
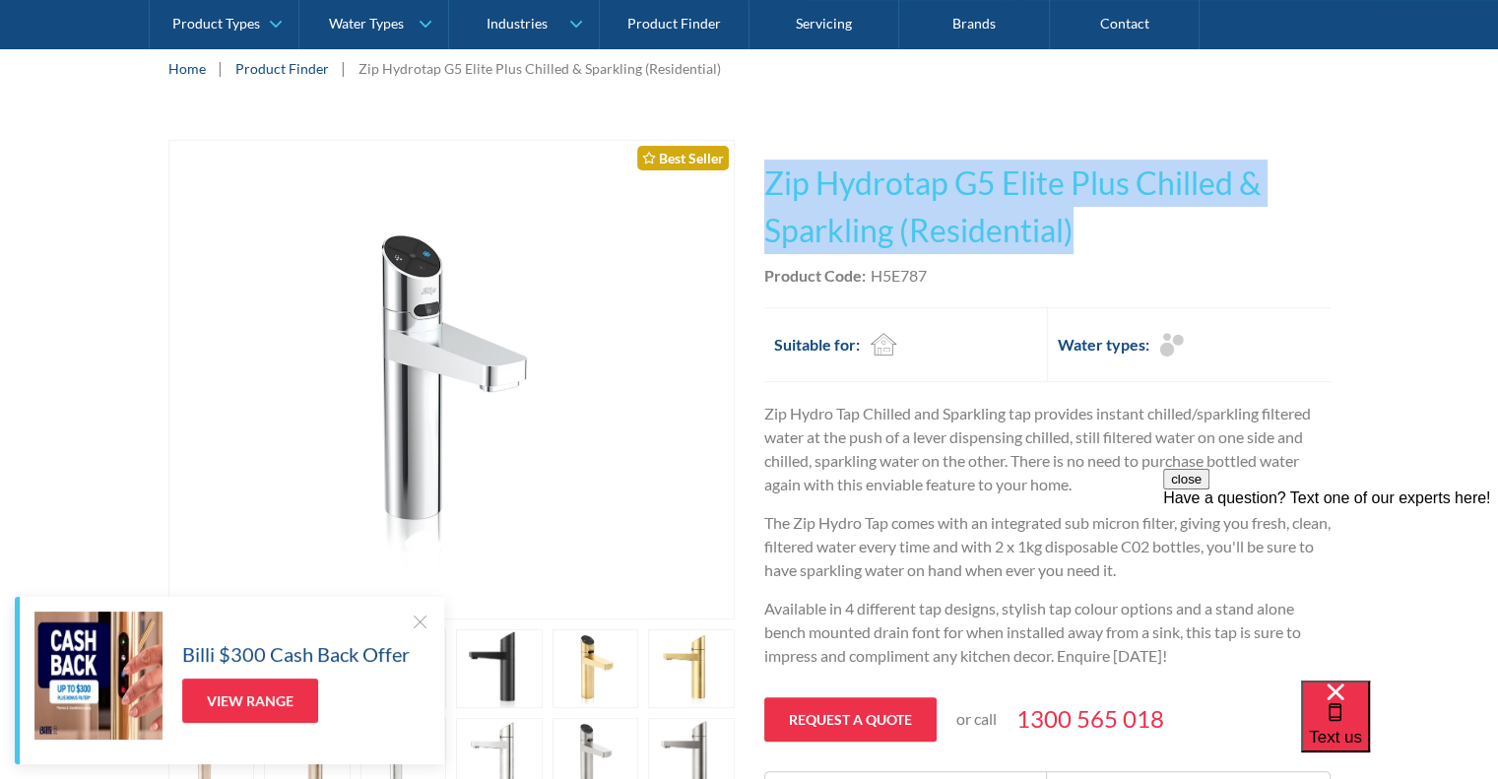
drag, startPoint x: 1085, startPoint y: 228, endPoint x: 759, endPoint y: 184, distance: 329.0
click at [747, 182] on div "Play video Fits Most Brands Best Seller No items found. This tap design is incl…" at bounding box center [749, 513] width 1162 height 746
copy div "No items found. This tap design is included in our standard range tap options w…"
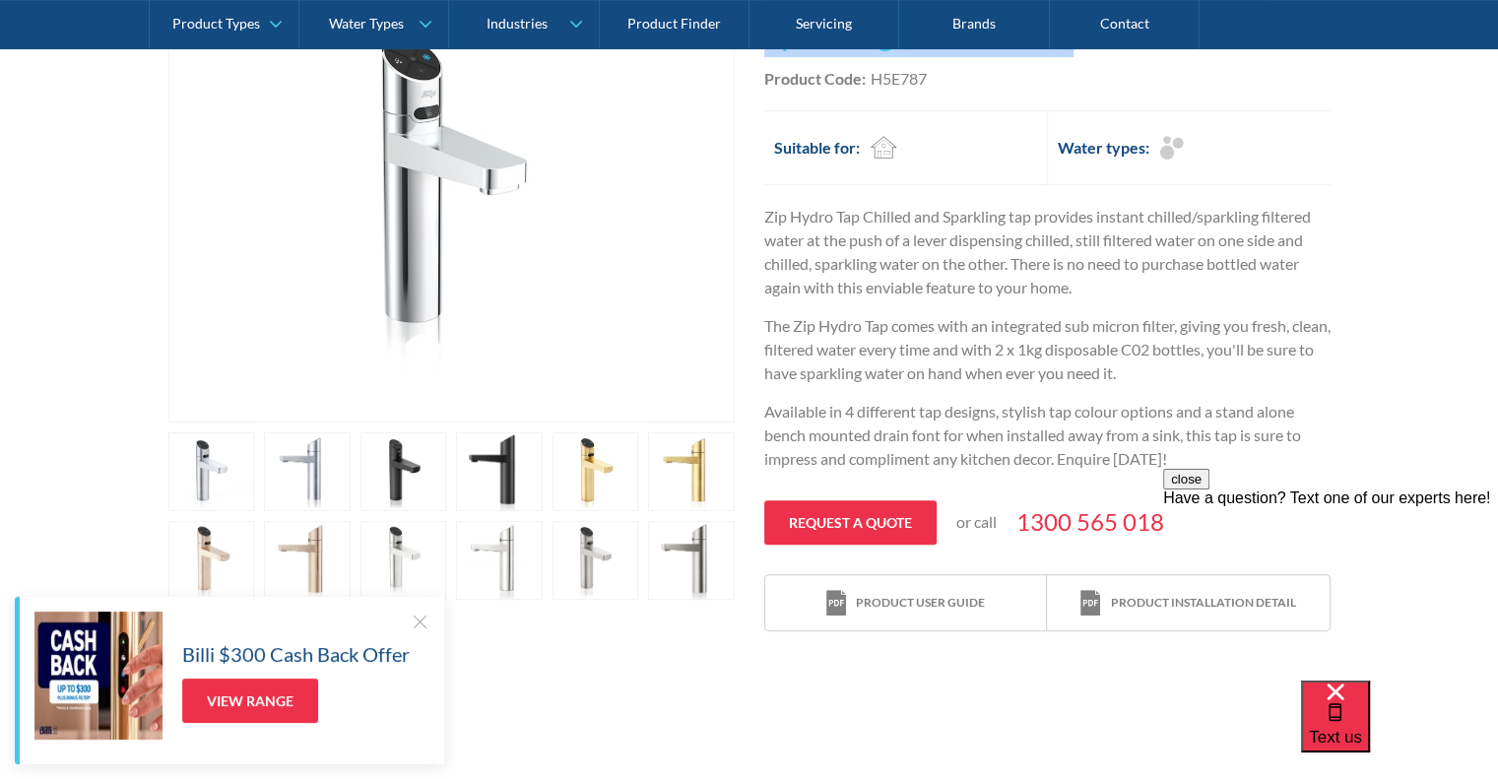
scroll to position [603, 0]
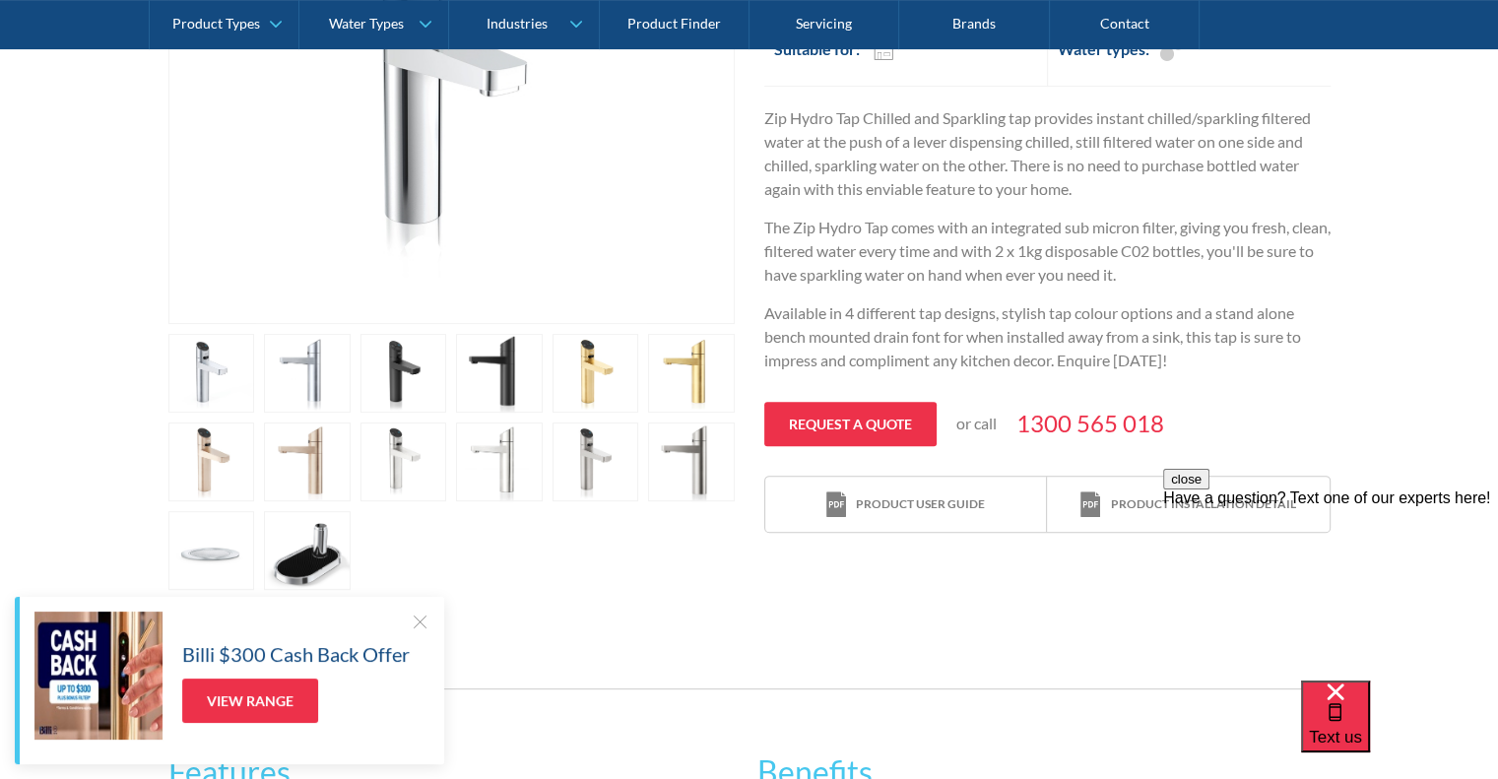
click at [315, 559] on link "open lightbox" at bounding box center [307, 550] width 87 height 79
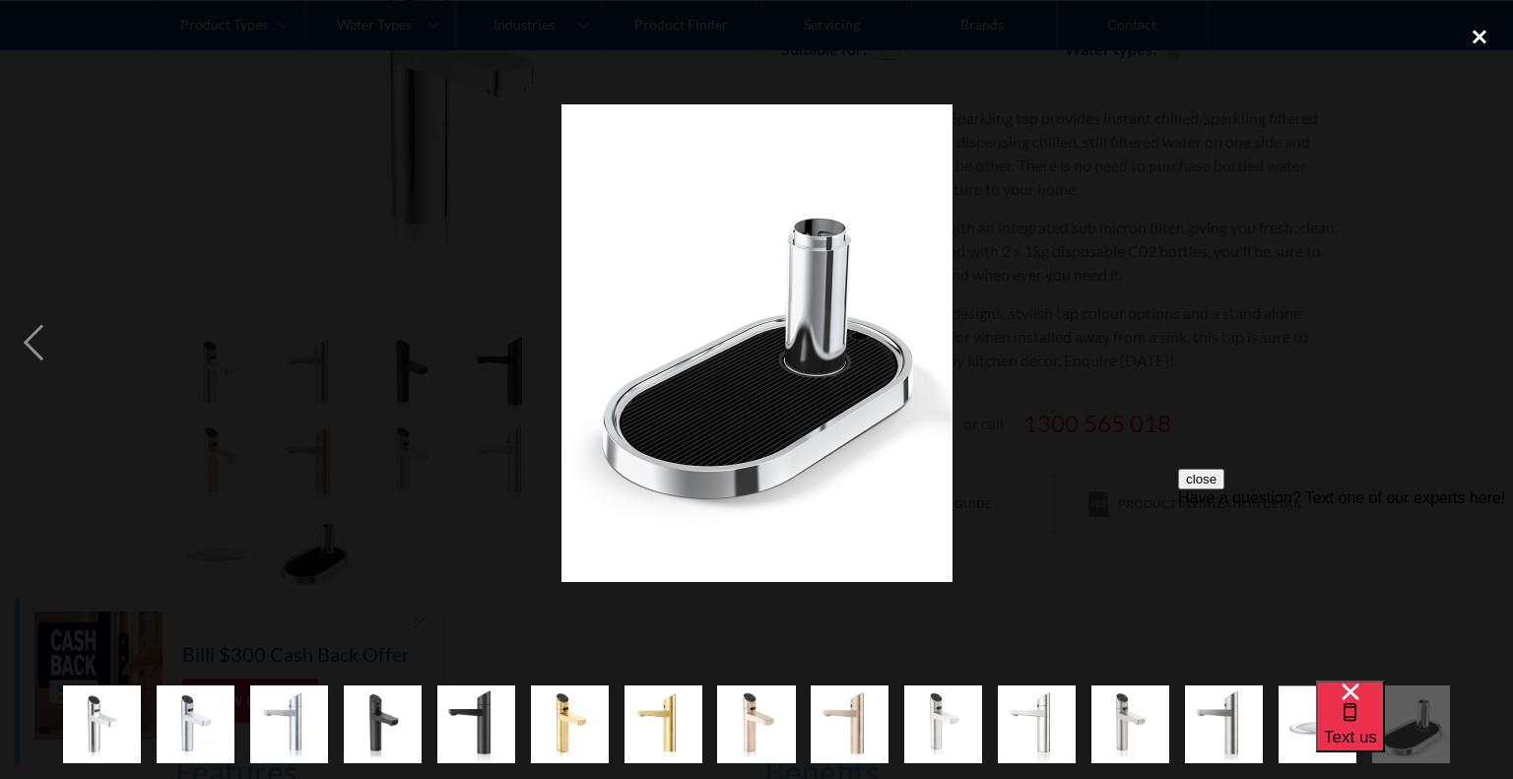
click at [1483, 34] on div "close lightbox" at bounding box center [1479, 37] width 67 height 43
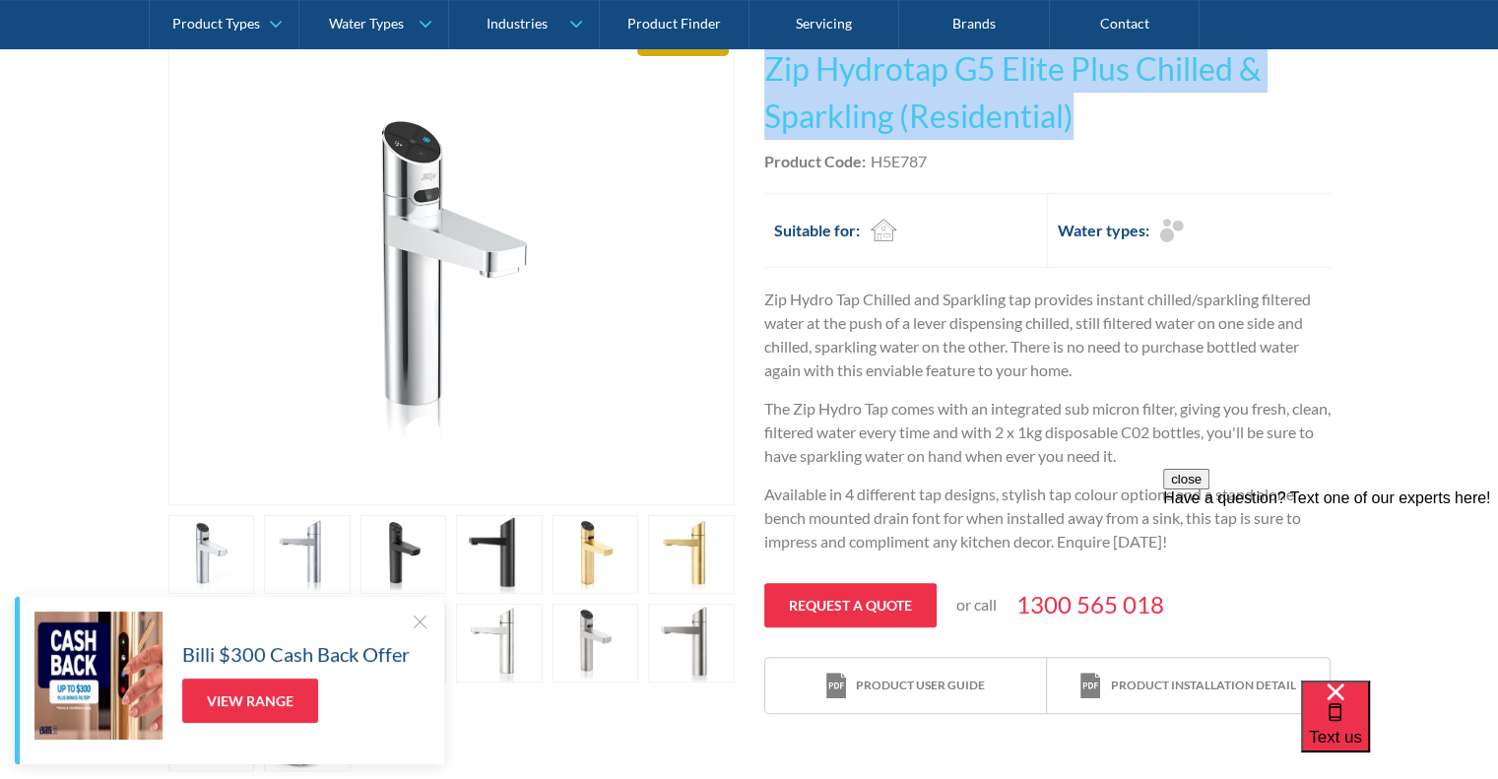
scroll to position [406, 0]
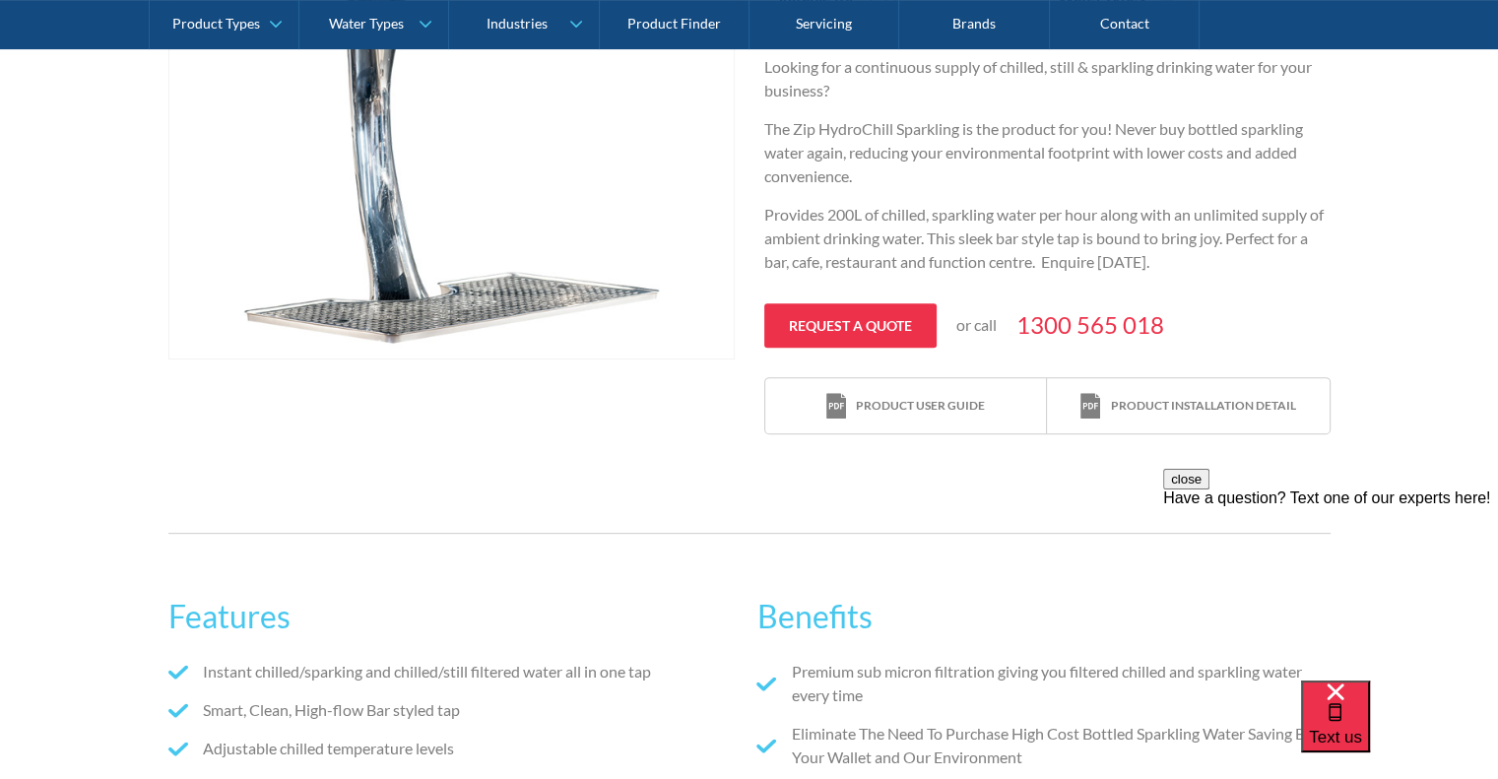
scroll to position [493, 0]
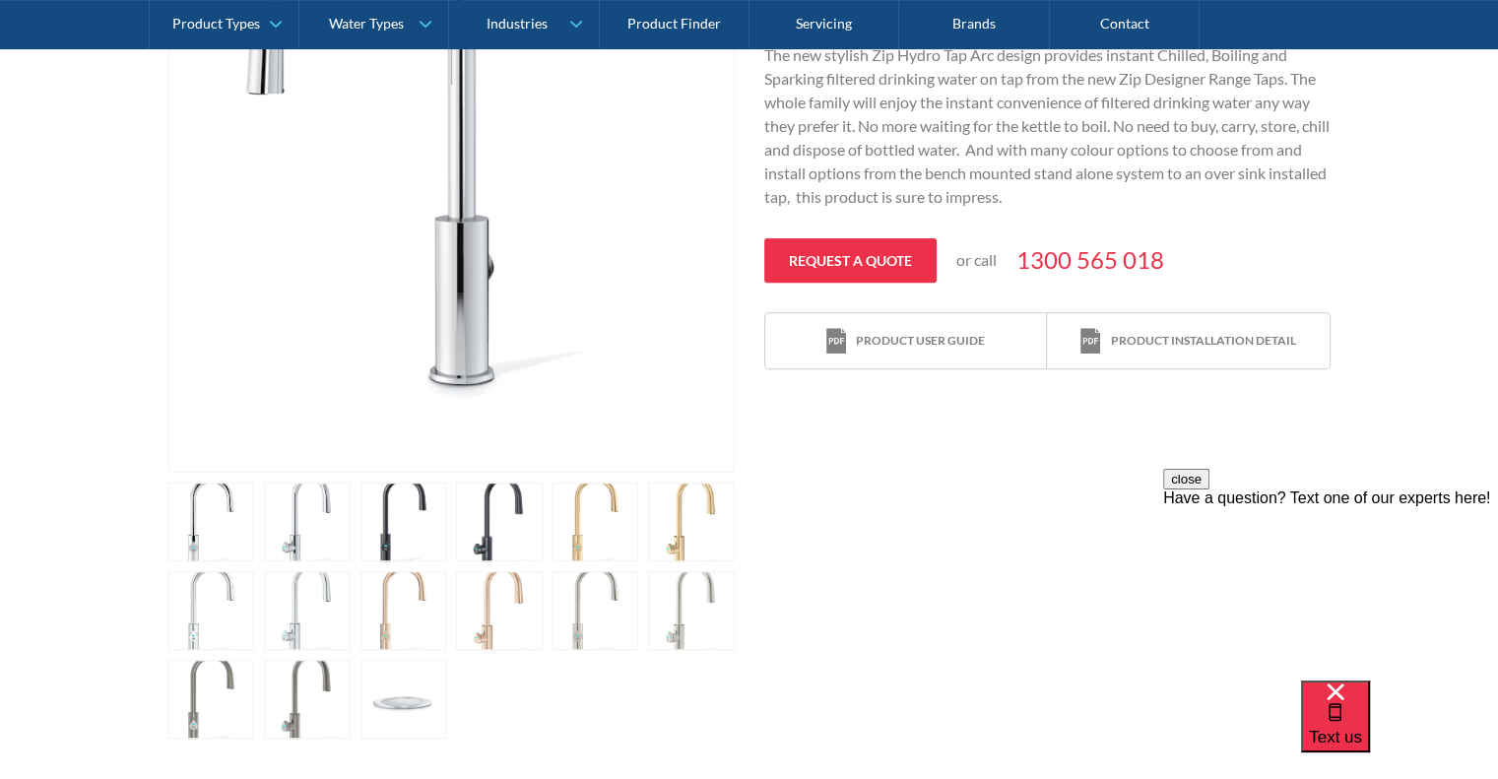
scroll to position [788, 0]
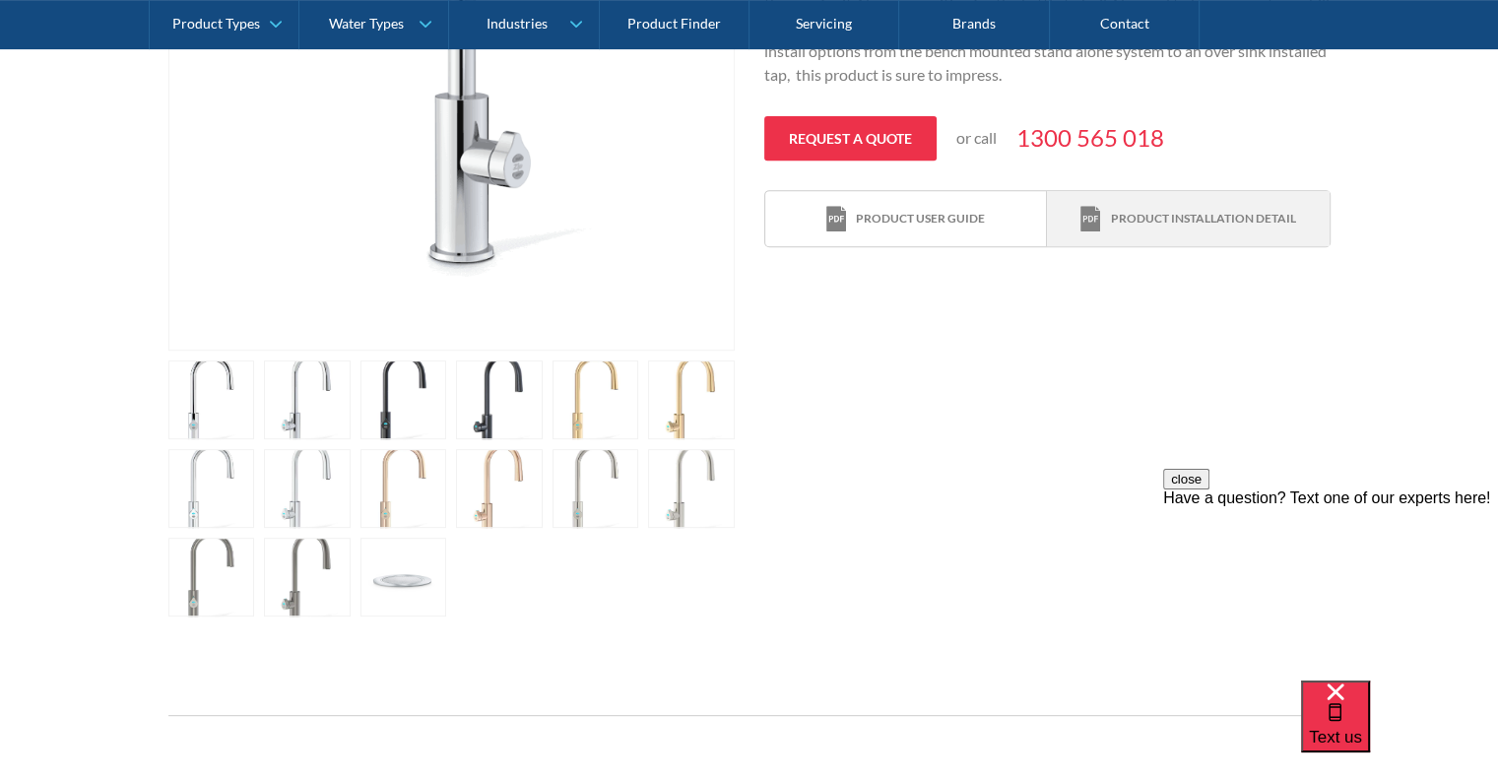
click at [1224, 224] on div "Product installation detail" at bounding box center [1202, 219] width 185 height 18
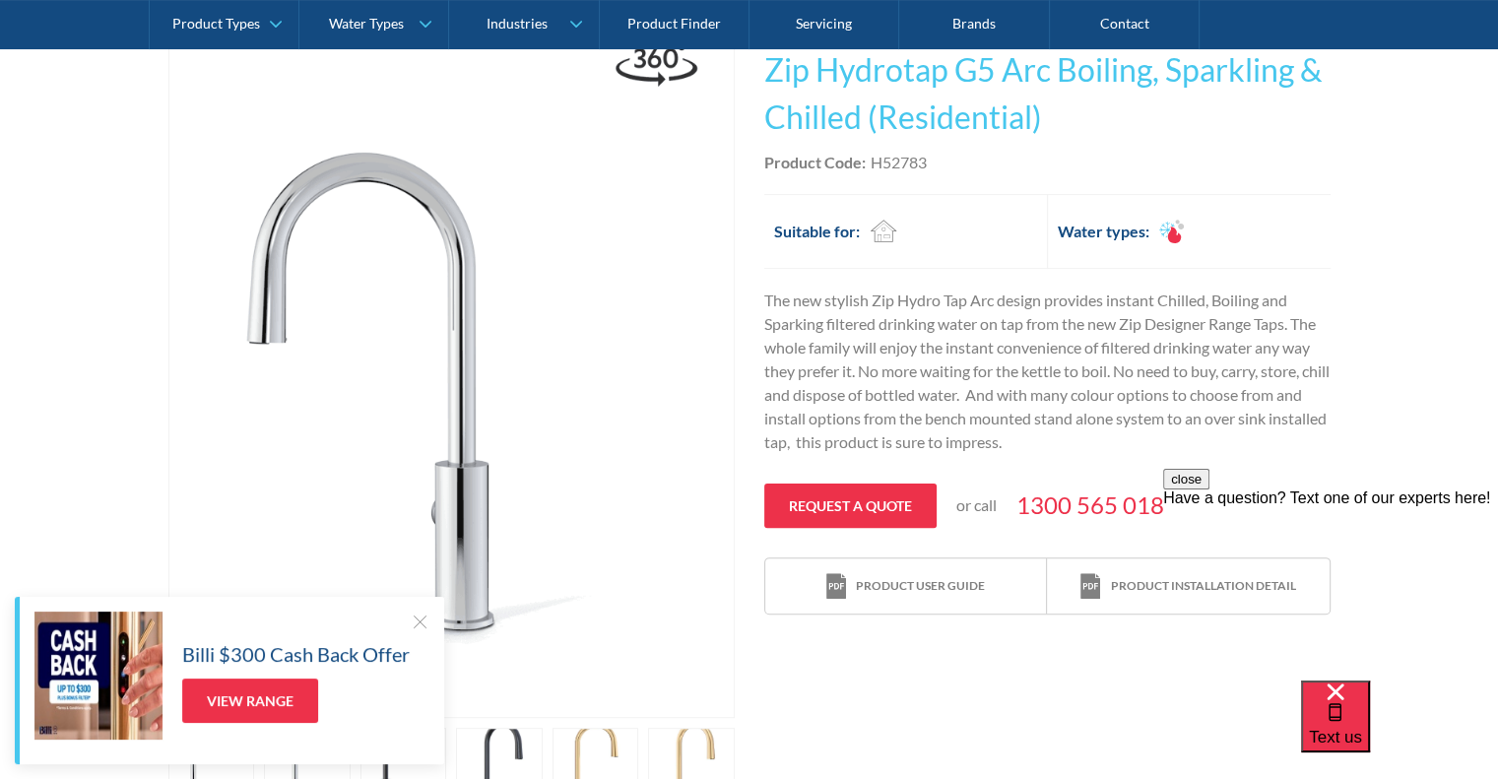
scroll to position [394, 0]
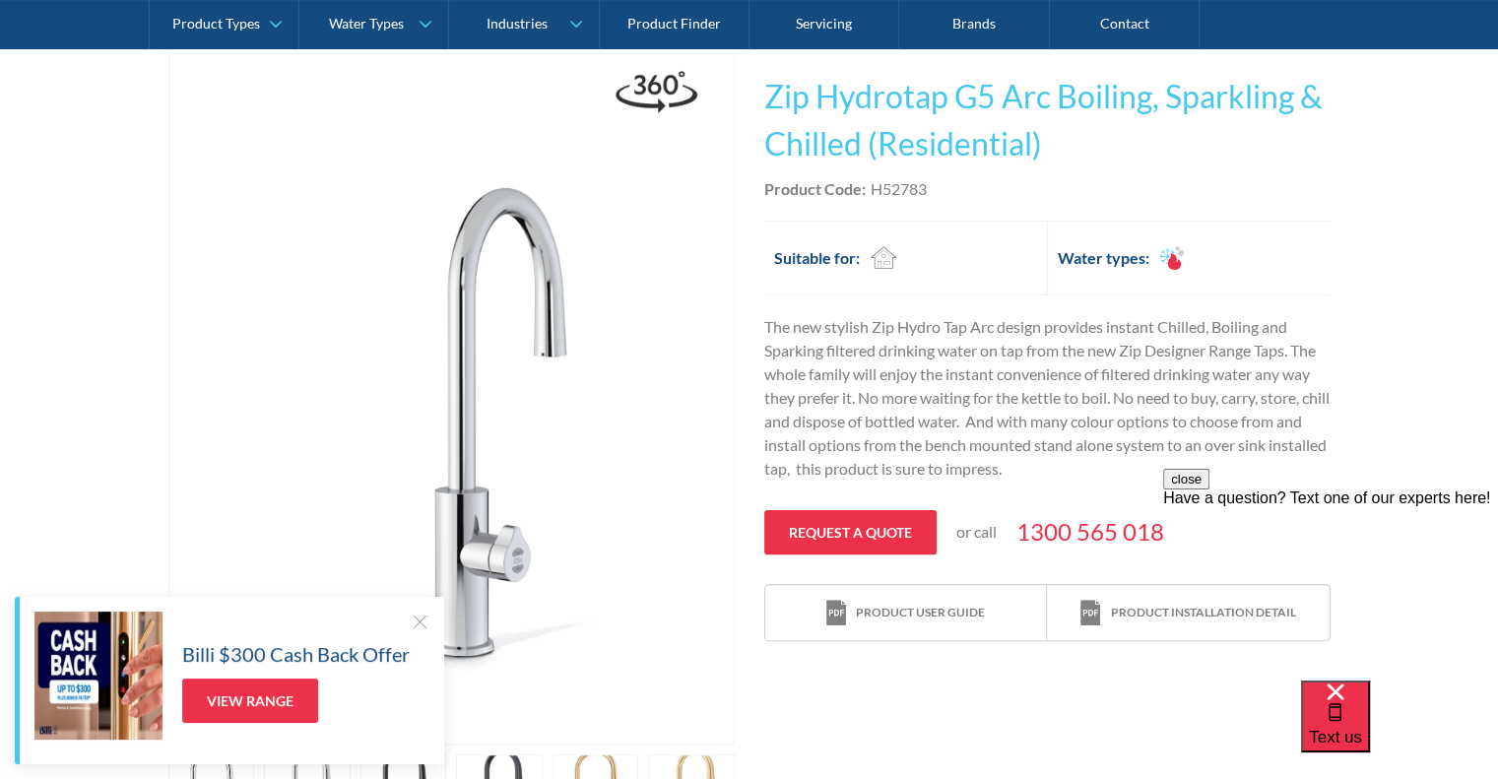
click at [418, 630] on div at bounding box center [420, 622] width 20 height 20
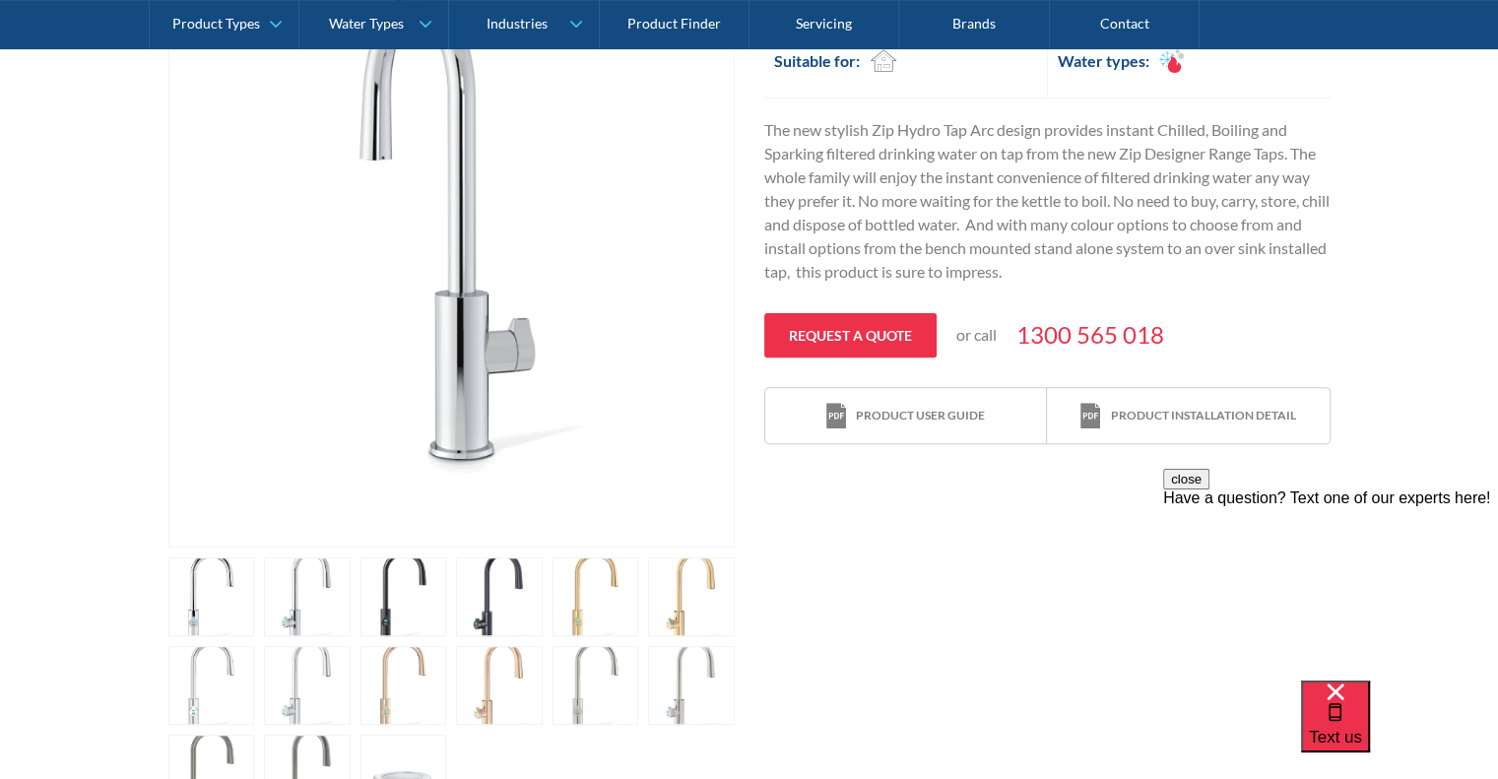
scroll to position [690, 0]
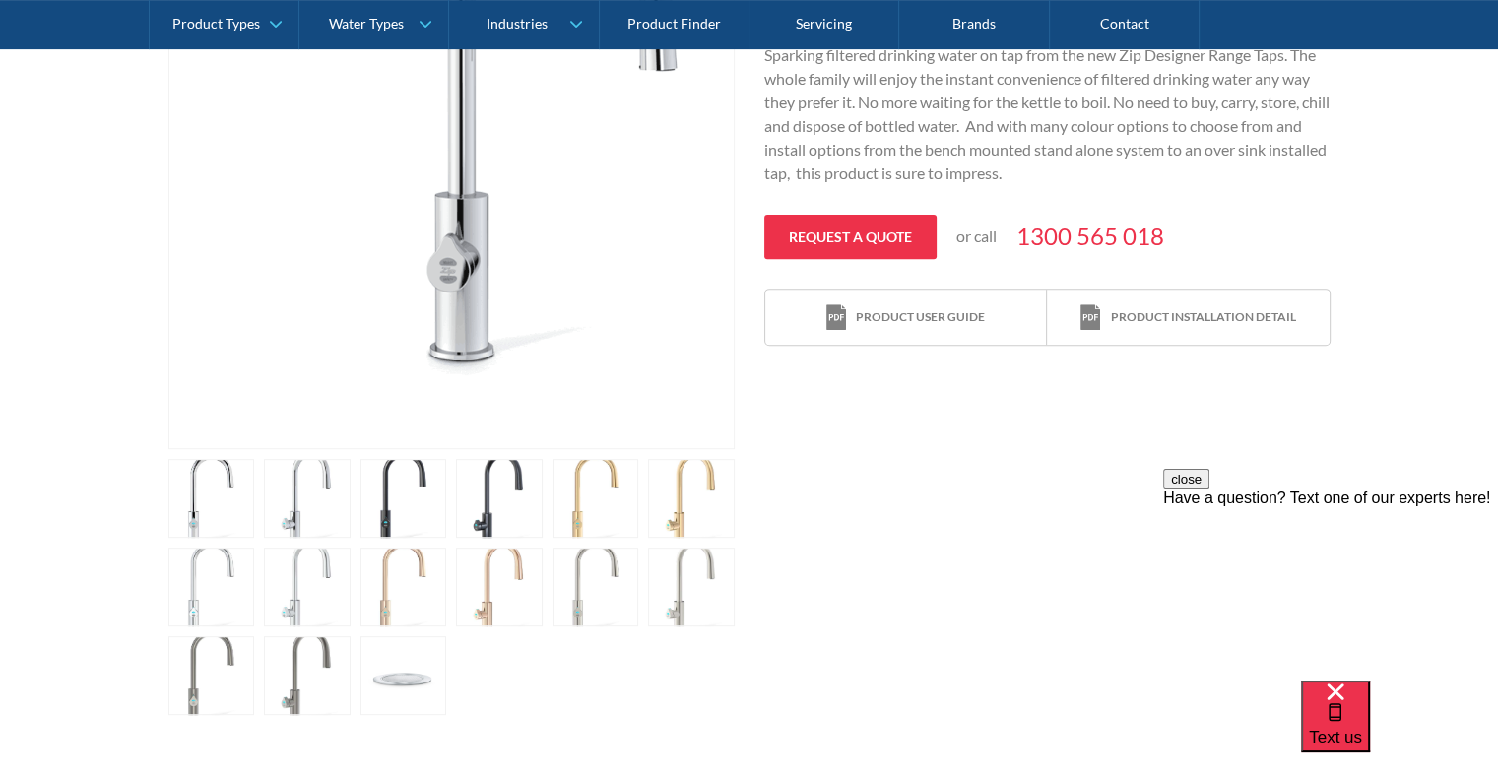
click at [406, 677] on link "open lightbox" at bounding box center [404, 675] width 87 height 79
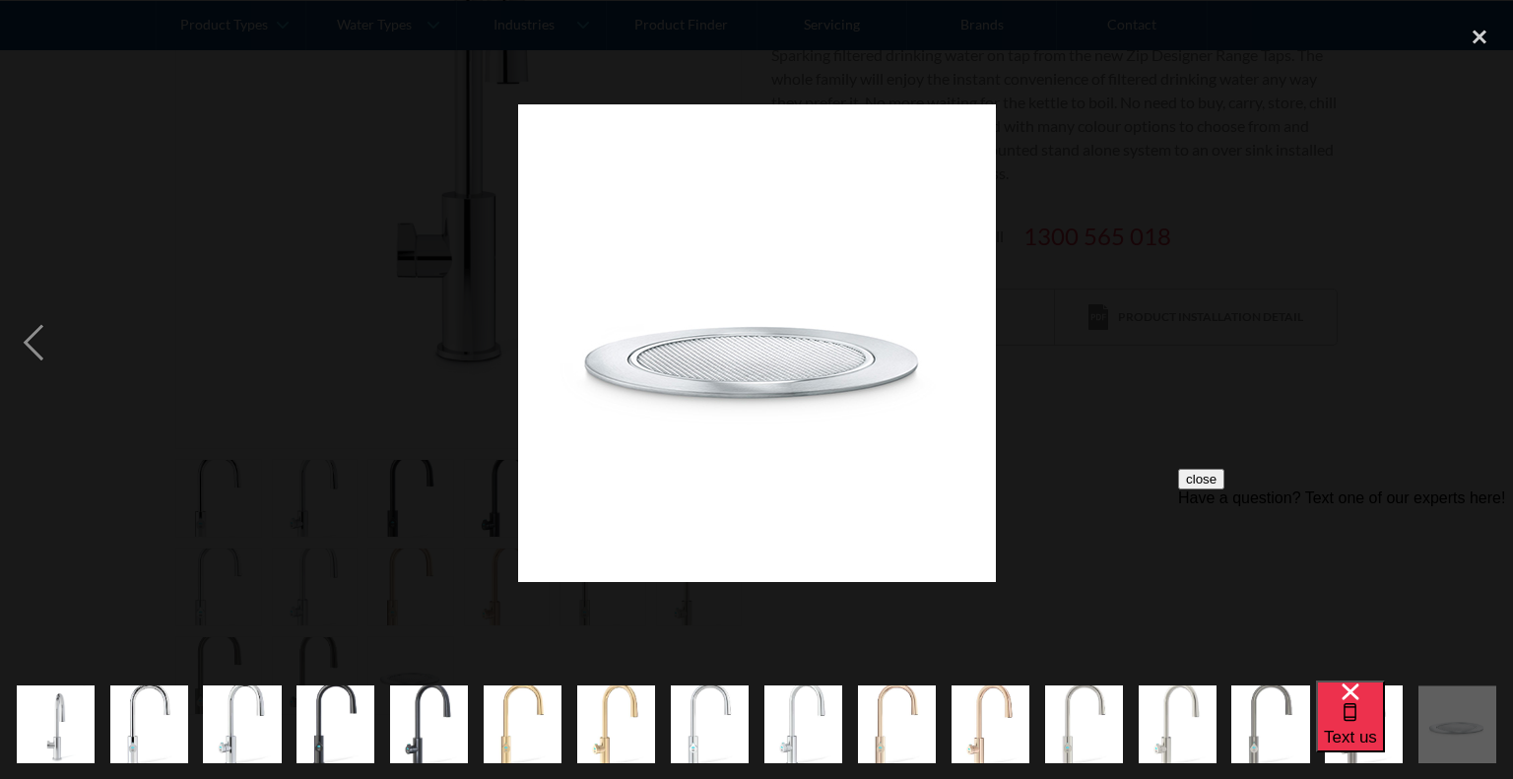
click at [406, 677] on div "show item 5 of 16" at bounding box center [429, 724] width 94 height 109
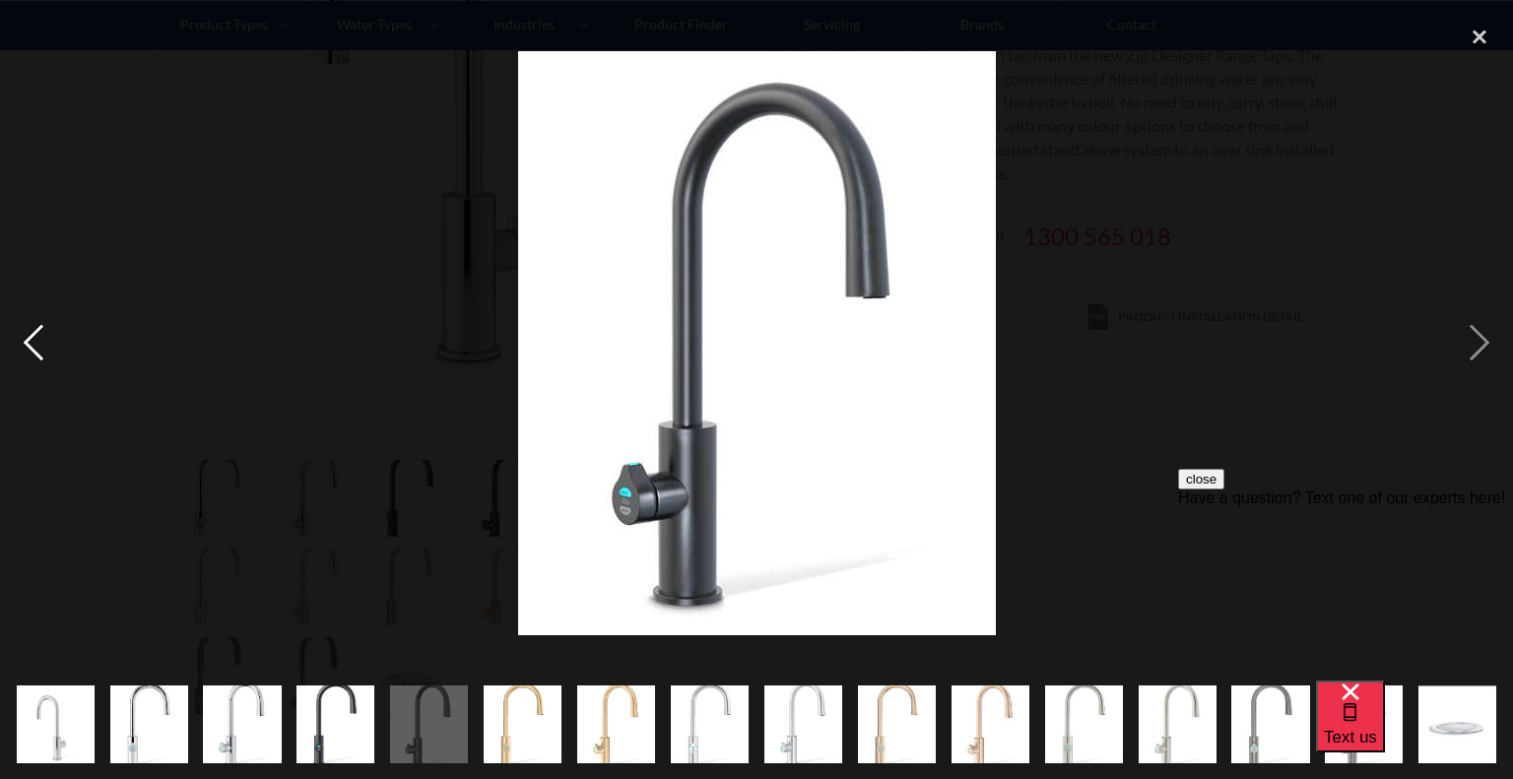
click at [25, 346] on div "previous image" at bounding box center [33, 343] width 67 height 654
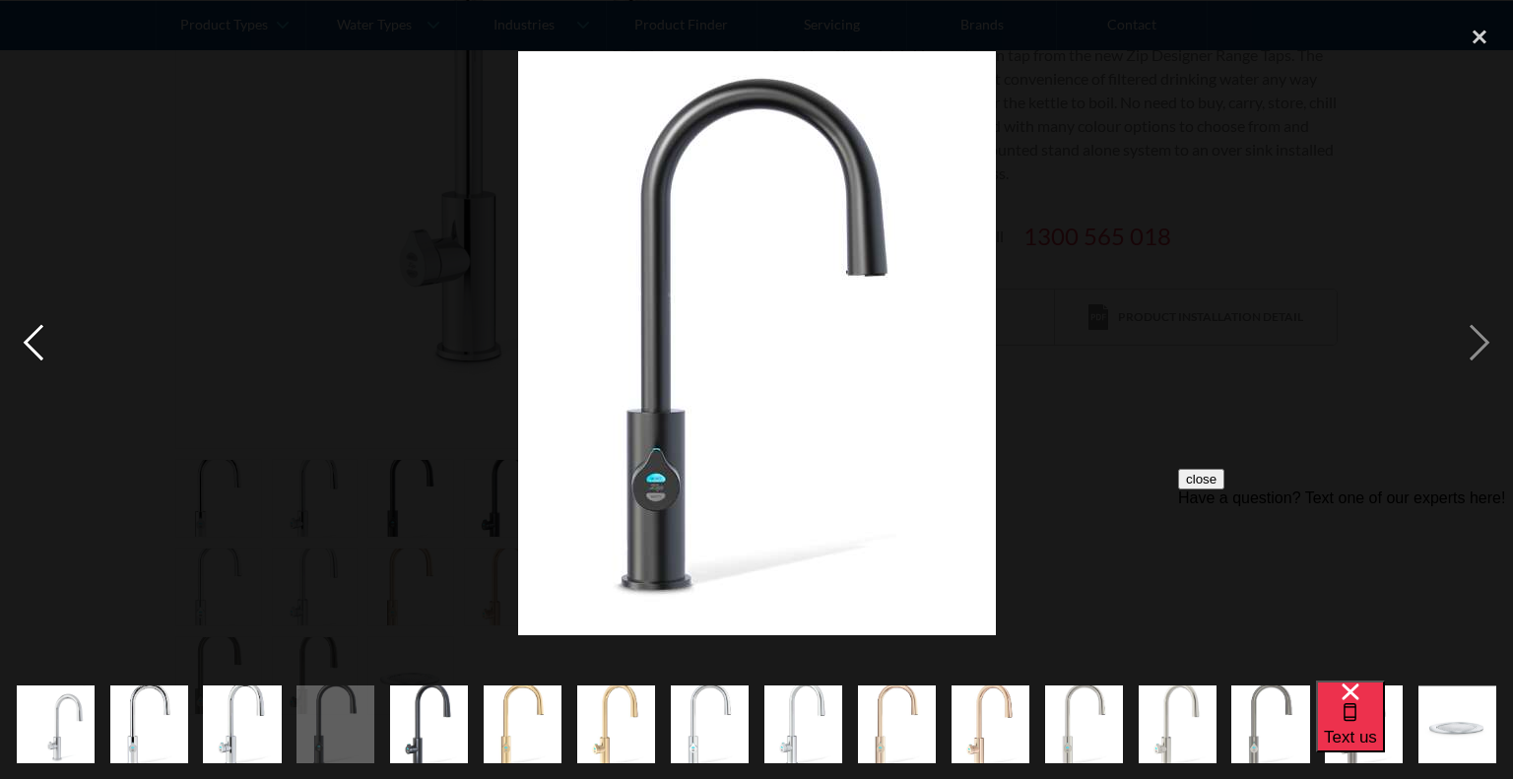
click at [25, 346] on div "previous image" at bounding box center [33, 343] width 67 height 654
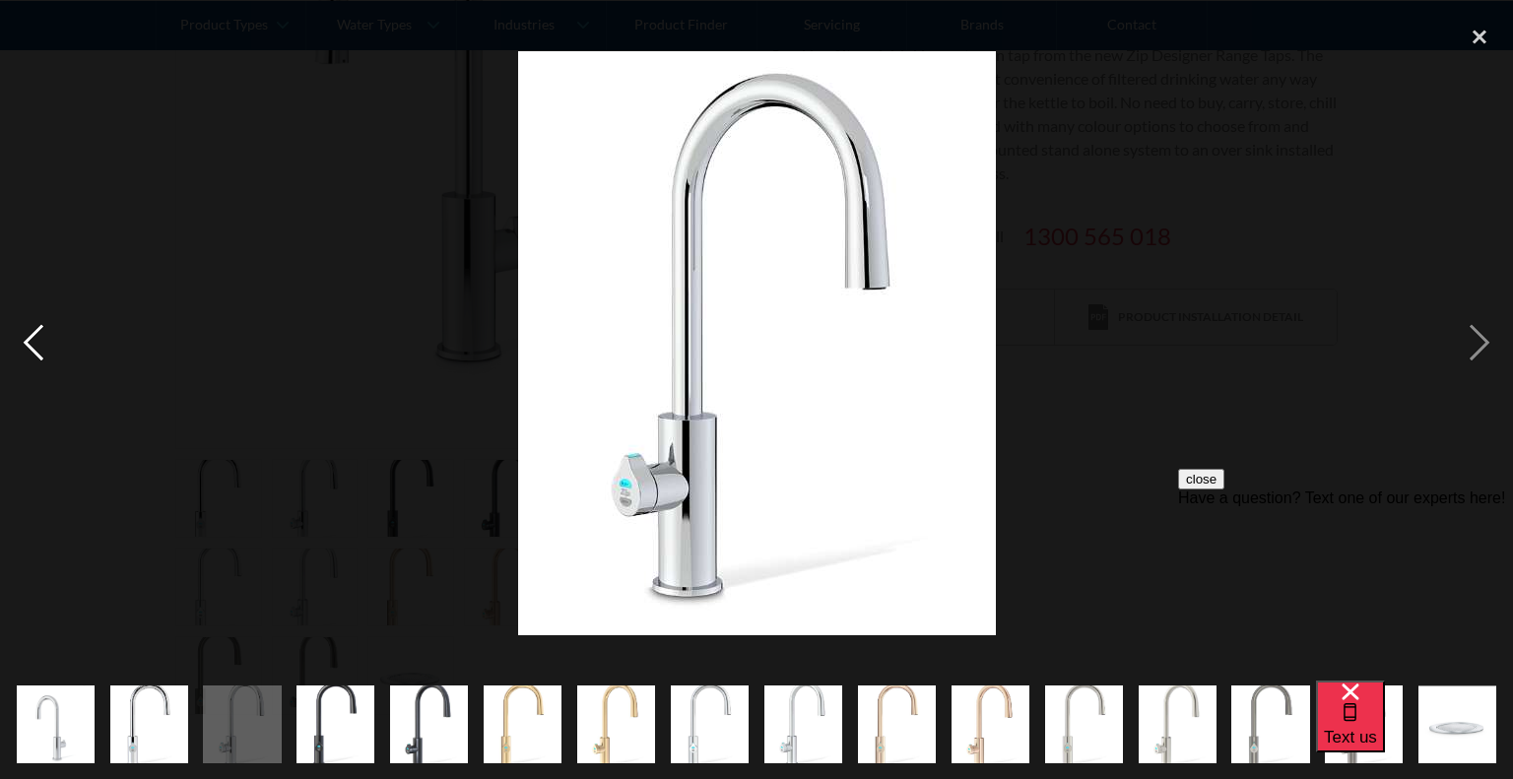
click at [25, 346] on div "previous image" at bounding box center [33, 343] width 67 height 654
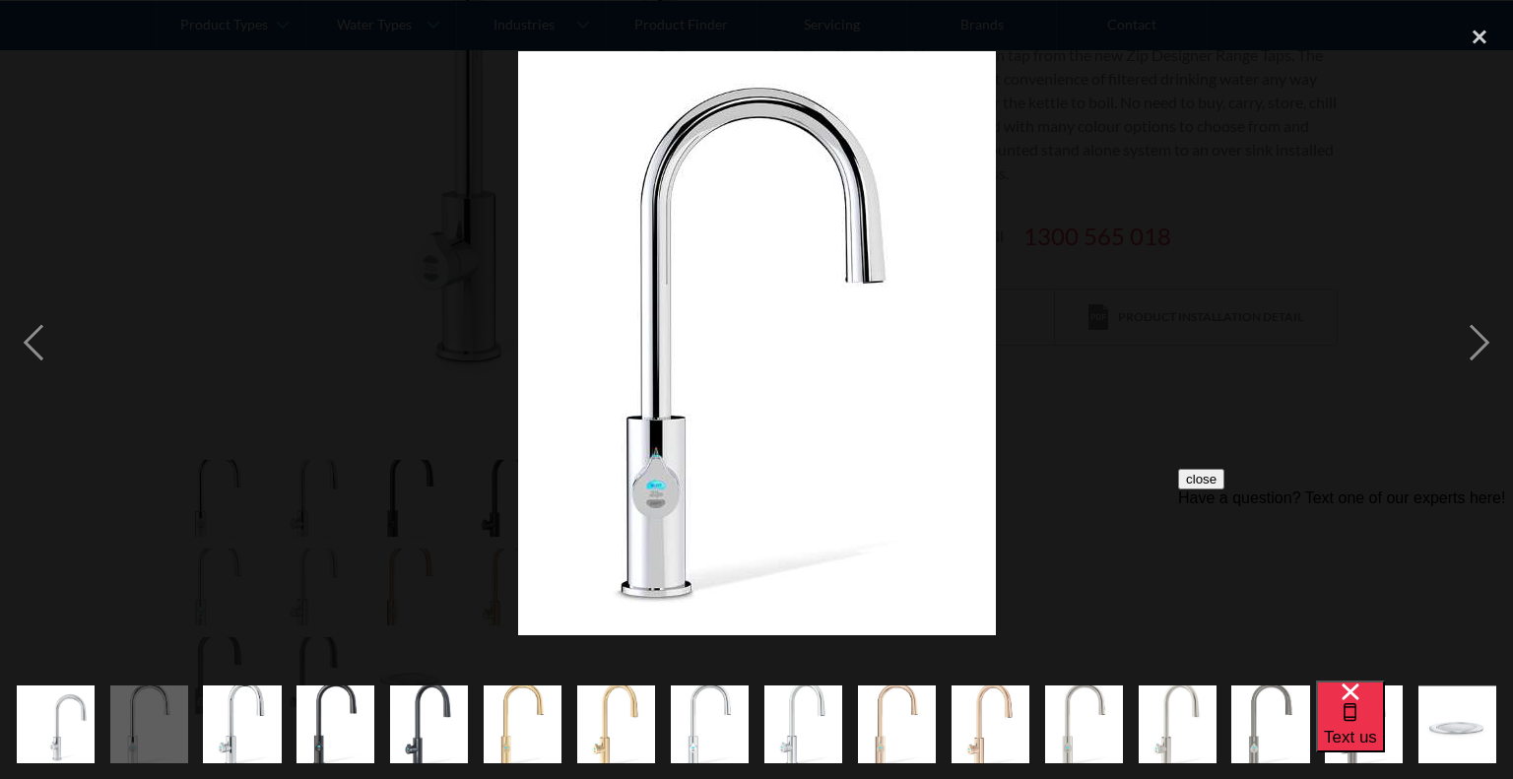
click at [234, 718] on img "show item 3 of 16" at bounding box center [242, 725] width 78 height 96
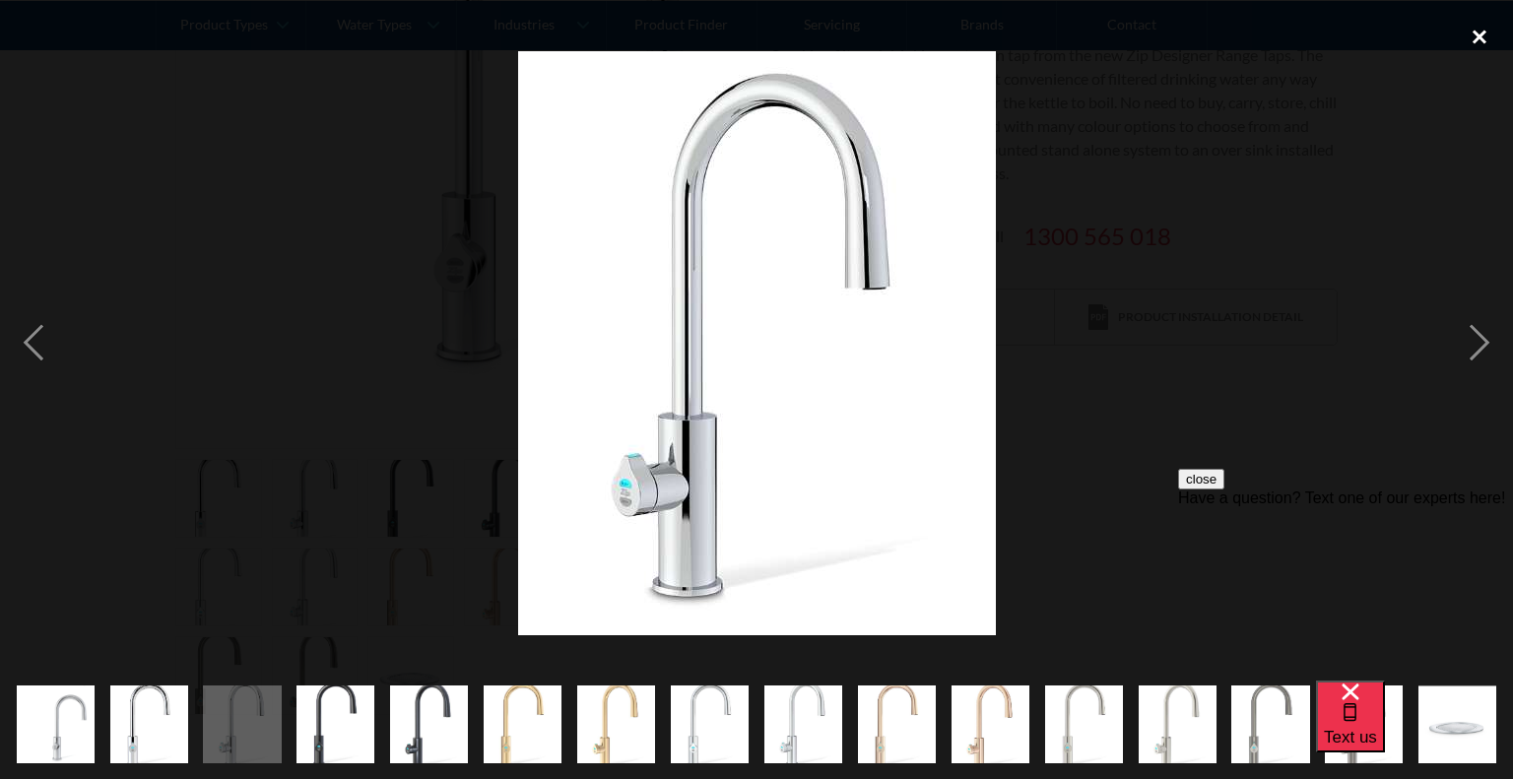
click at [1477, 34] on div "close lightbox" at bounding box center [1479, 37] width 67 height 43
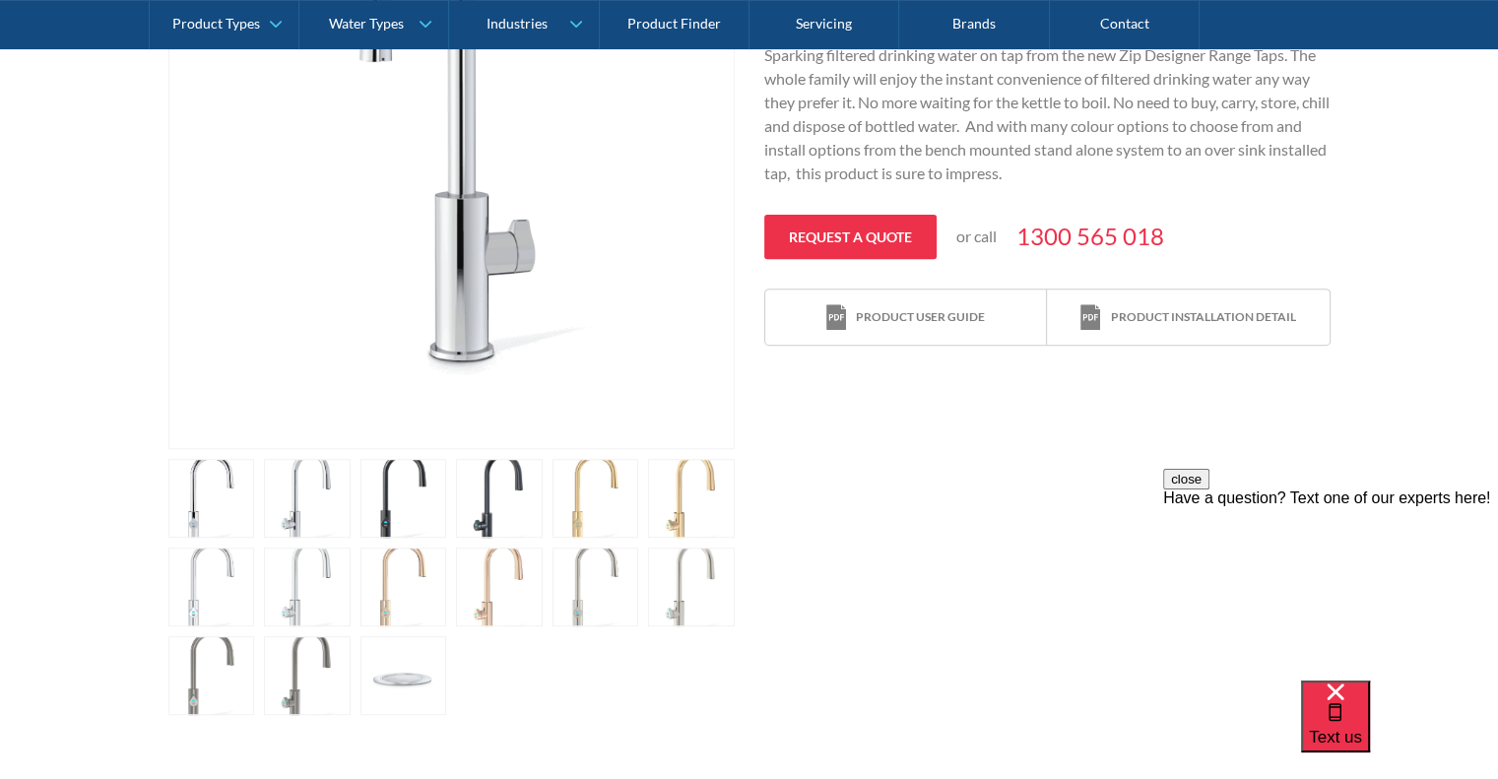
scroll to position [197, 0]
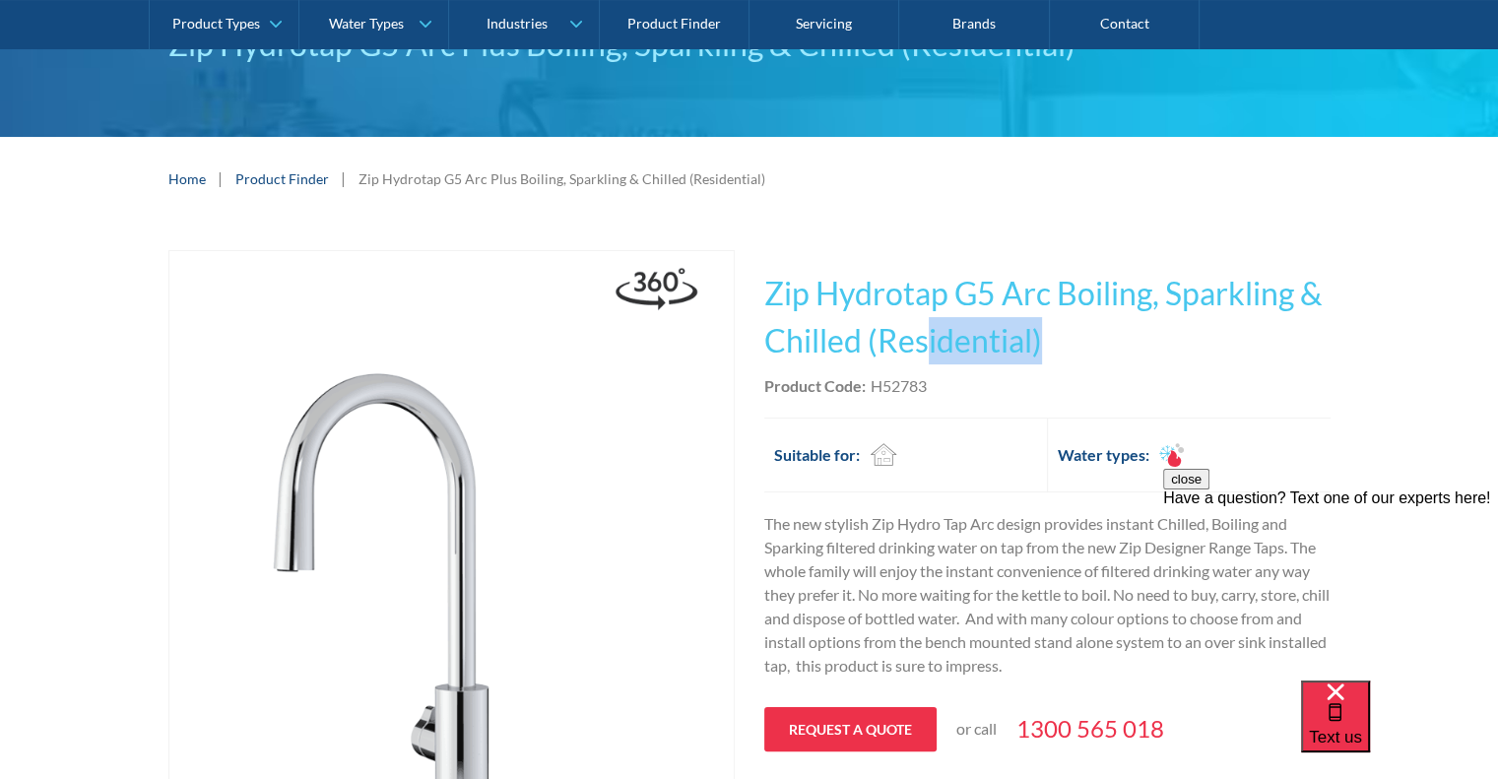
drag, startPoint x: 1045, startPoint y: 340, endPoint x: 883, endPoint y: 342, distance: 162.6
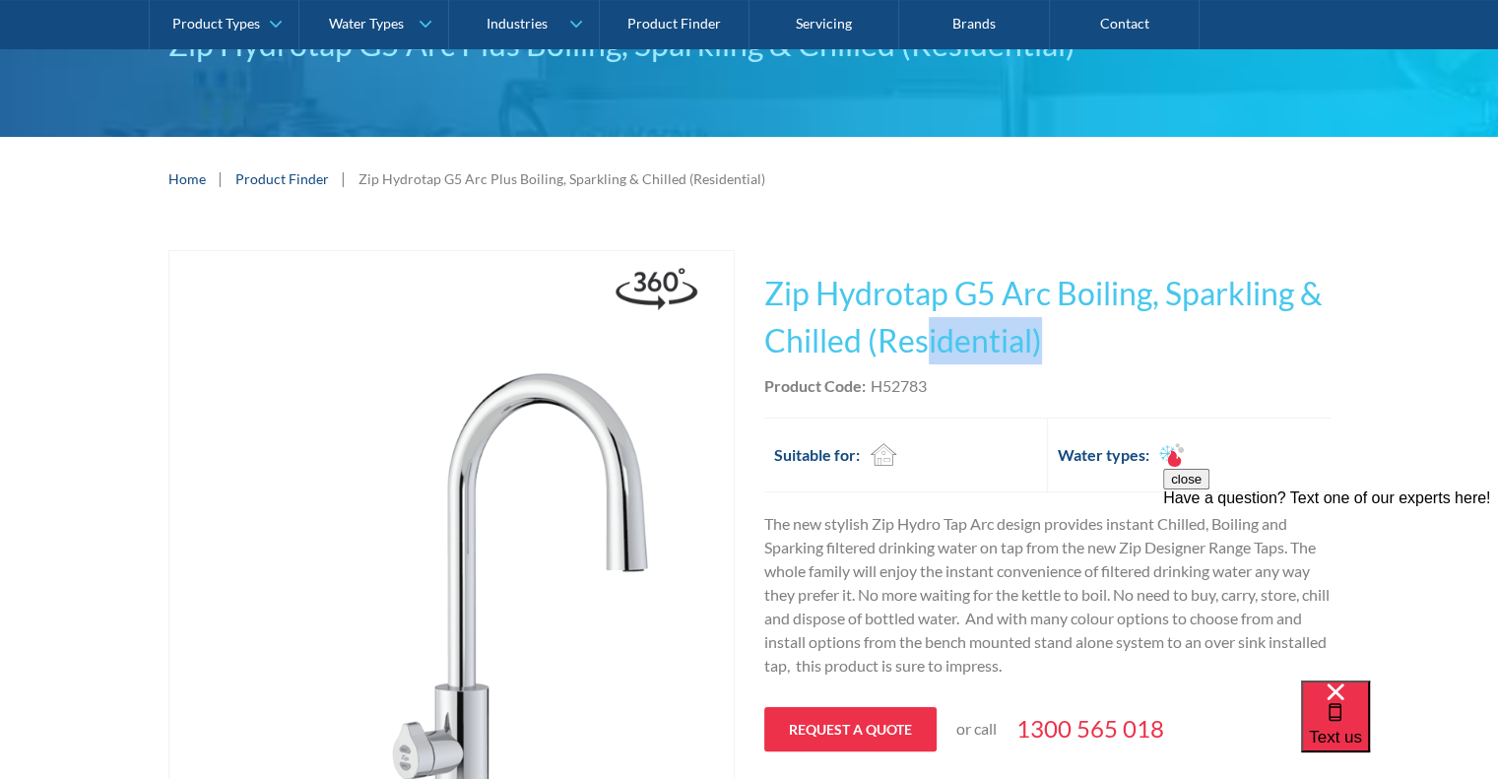
click at [926, 330] on h1 "Zip Hydrotap G5 Arc Boiling, Sparkling & Chilled (Residential)" at bounding box center [1047, 317] width 566 height 95
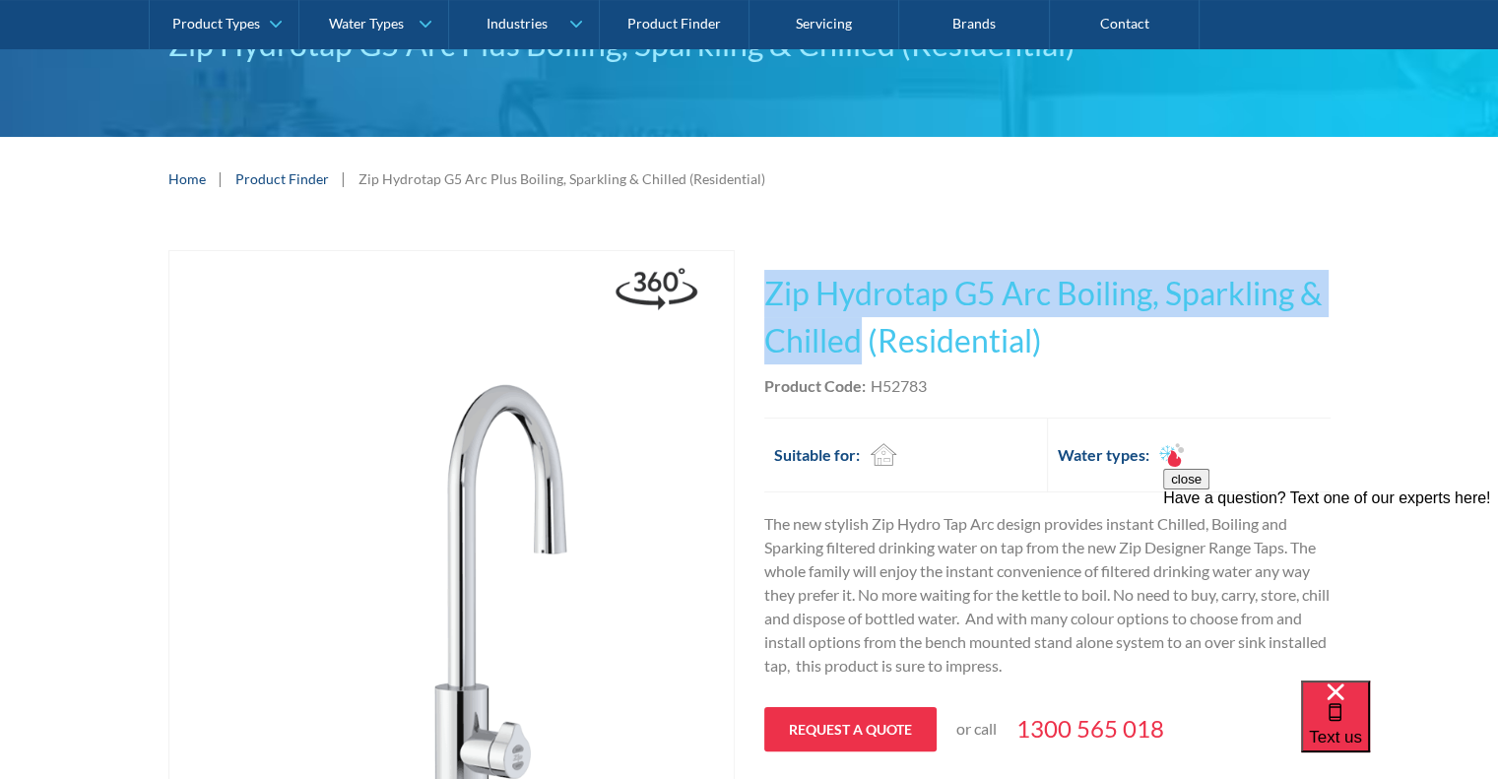
drag, startPoint x: 855, startPoint y: 340, endPoint x: 761, endPoint y: 297, distance: 104.0
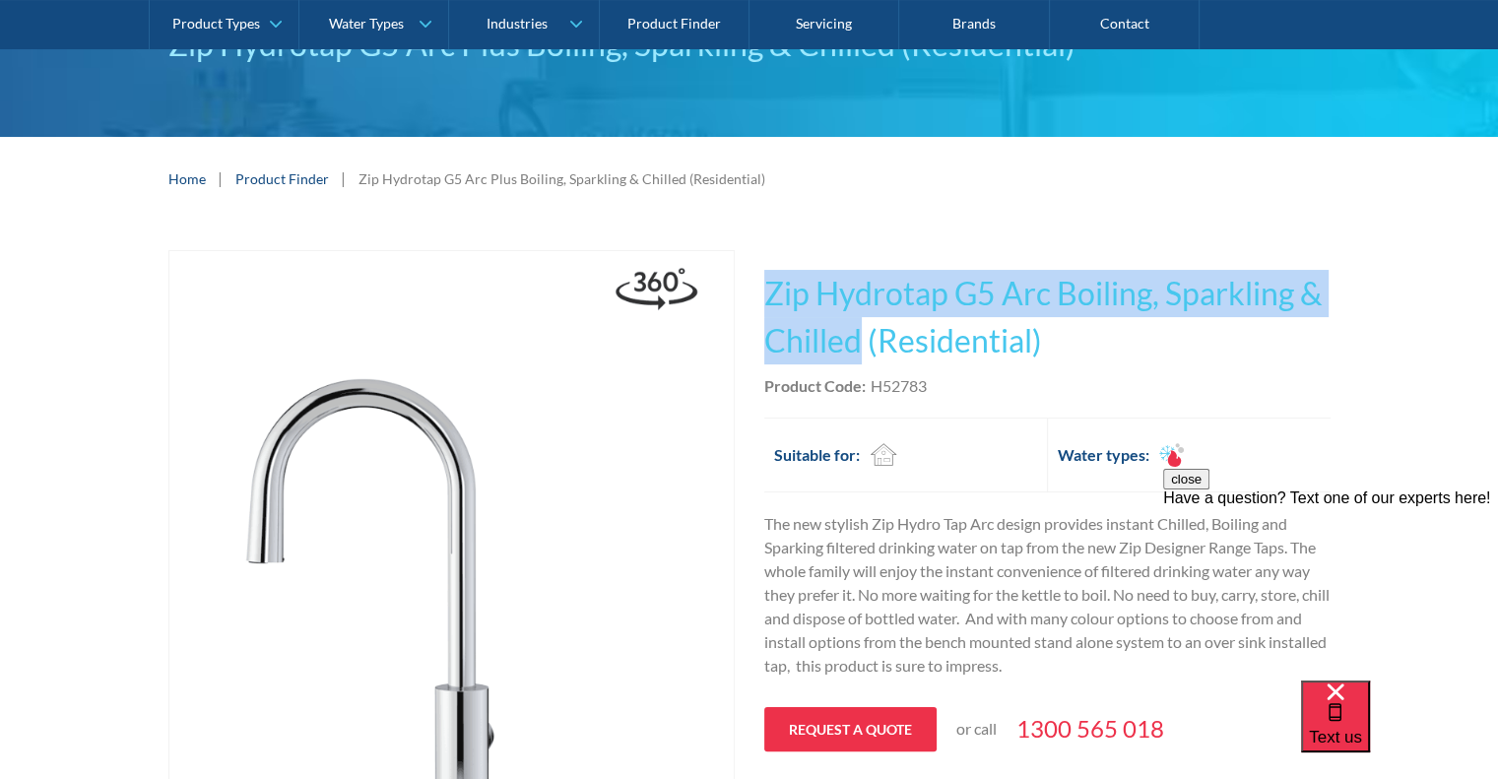
click at [761, 297] on div "Play video Fits Most Brands Best Seller No items found. This tap design is incl…" at bounding box center [749, 729] width 1162 height 958
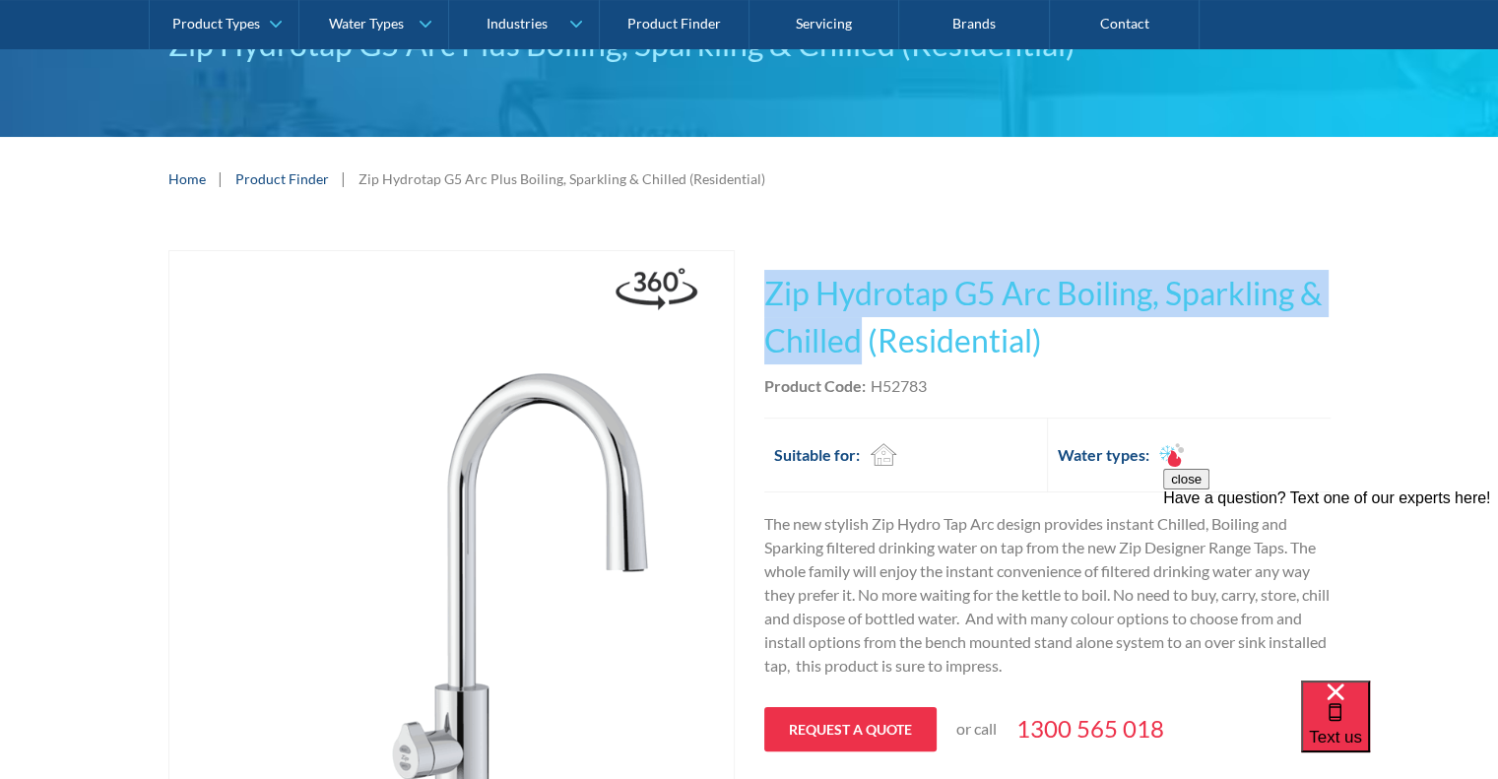
copy h1 "Zip Hydrotap G5 Arc Boiling, Sparkling & Chilled"
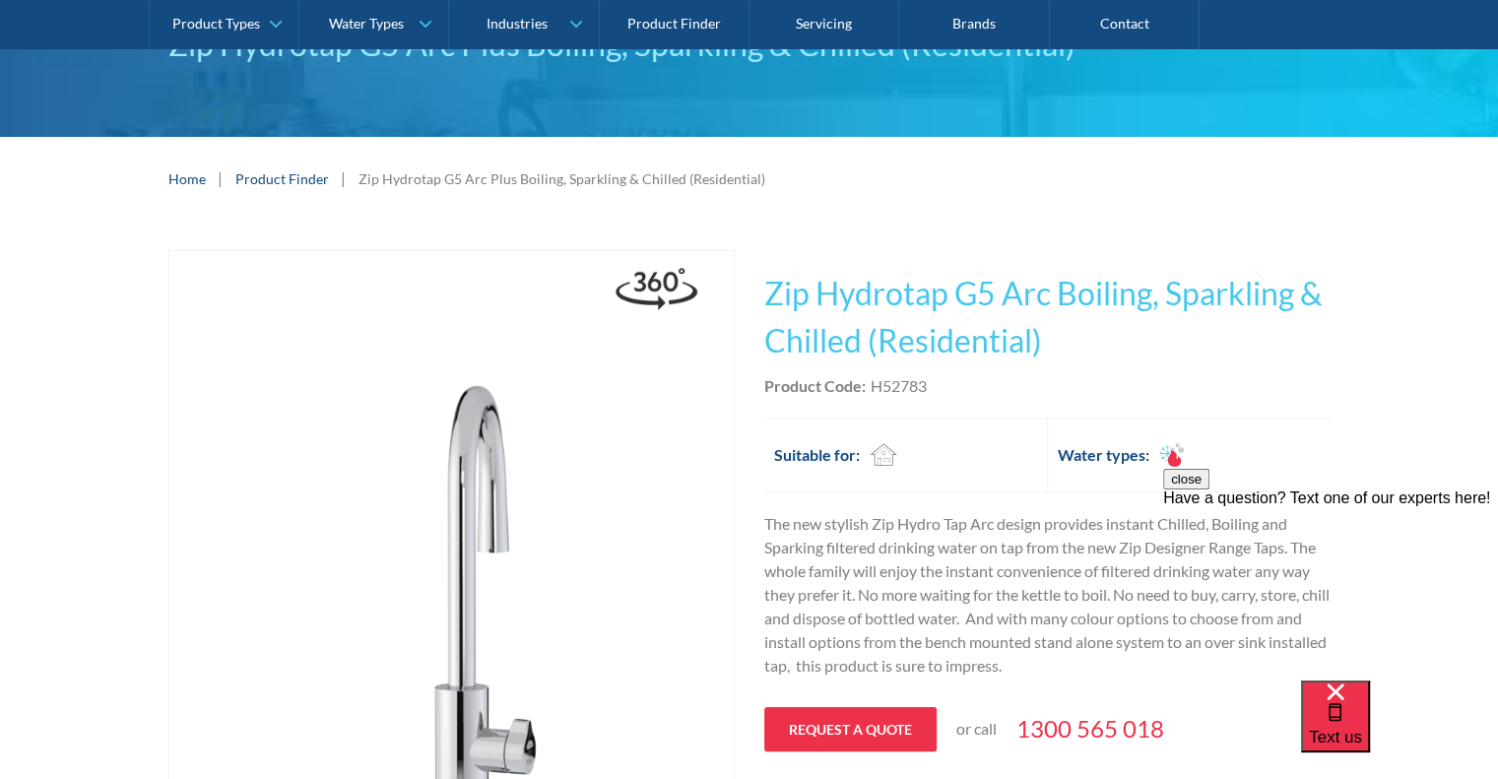
click at [1374, 405] on div "Play video Fits Most Brands Best Seller No items found. This tap design is incl…" at bounding box center [749, 729] width 1498 height 1017
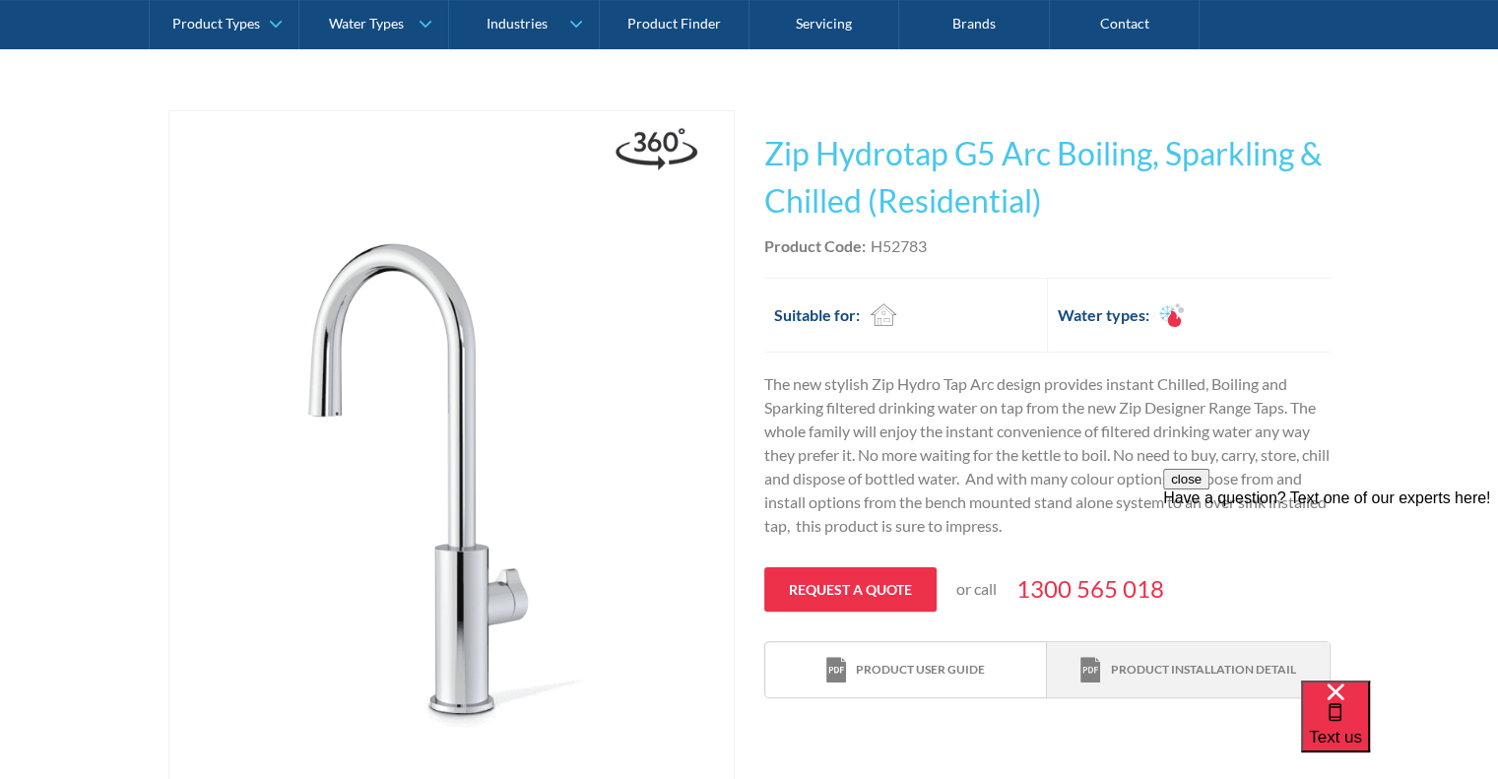
scroll to position [493, 0]
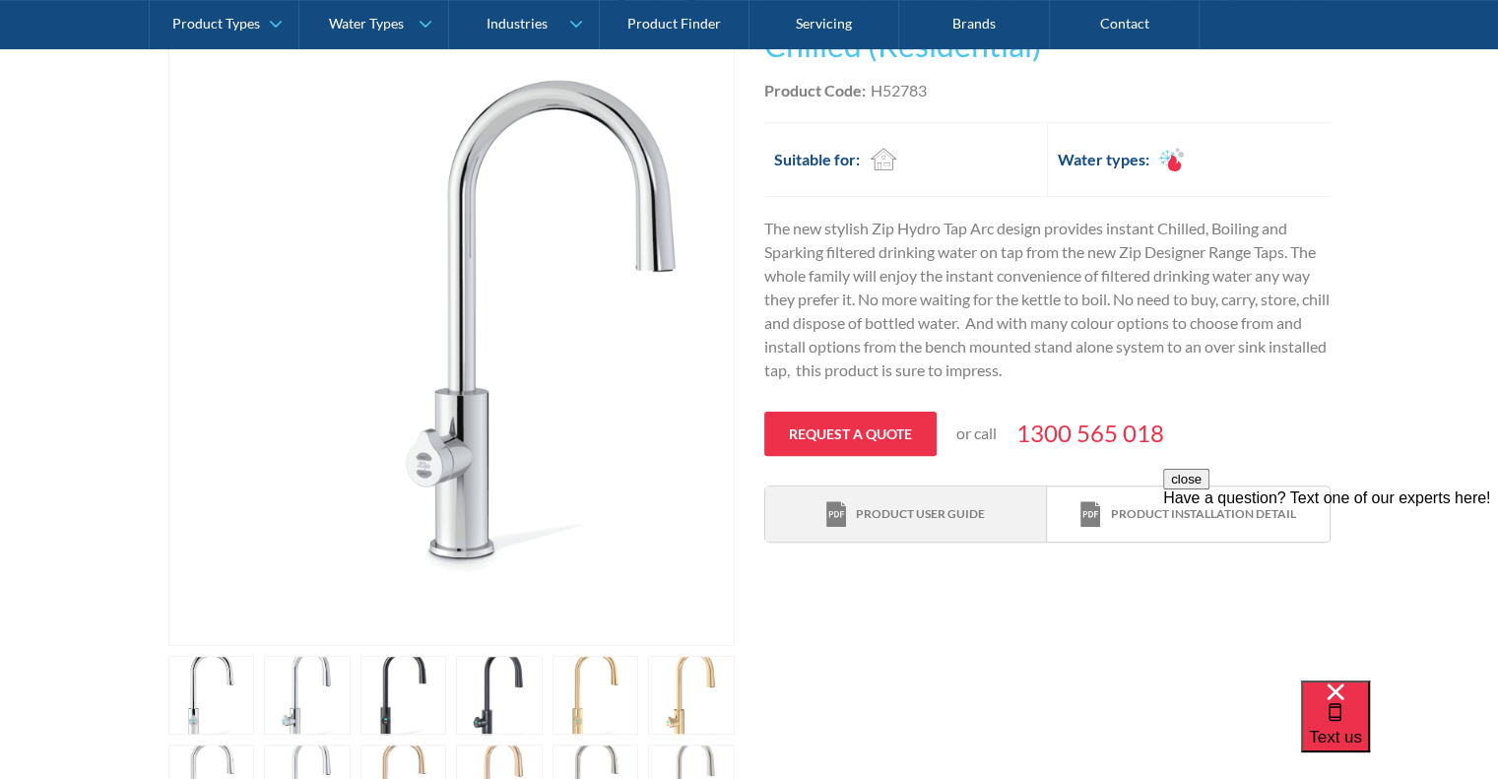
click at [920, 511] on div "Product user guide" at bounding box center [920, 514] width 129 height 18
